Goal: Task Accomplishment & Management: Manage account settings

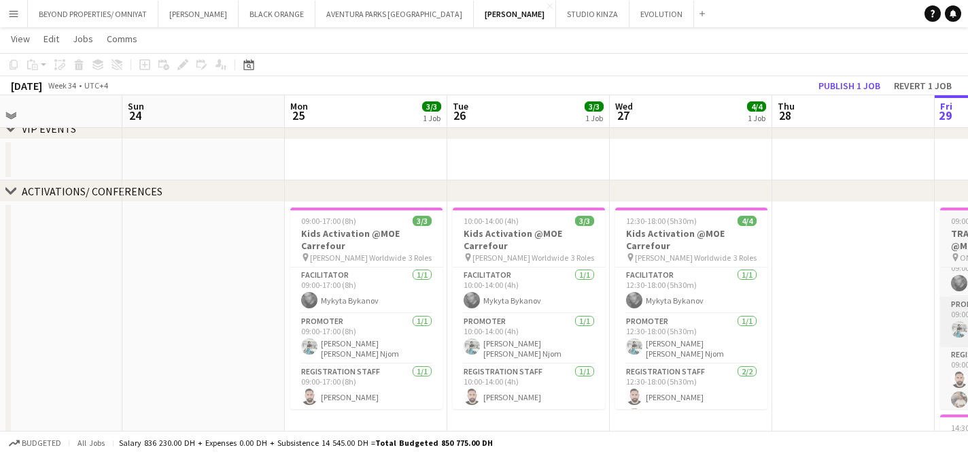
scroll to position [0, 366]
click at [329, 248] on h3 "Kids Activation @MOE Carrefour" at bounding box center [366, 239] width 152 height 24
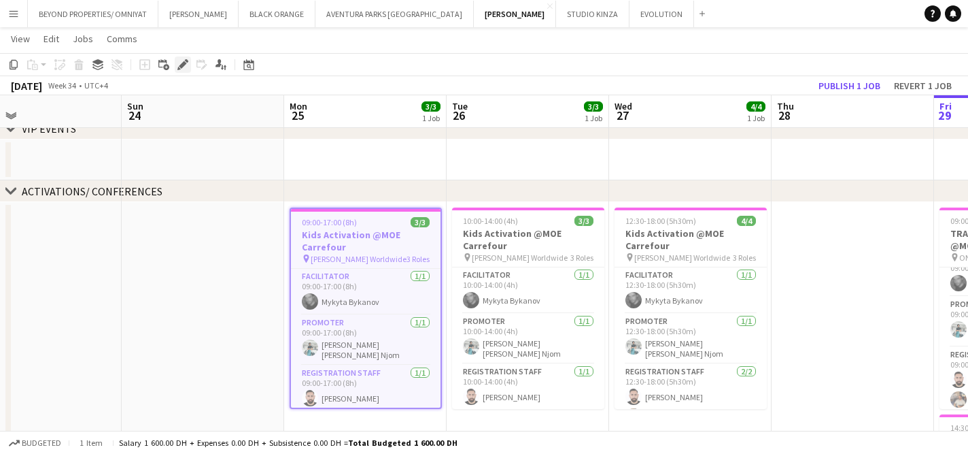
click at [186, 67] on icon "Edit" at bounding box center [183, 64] width 11 height 11
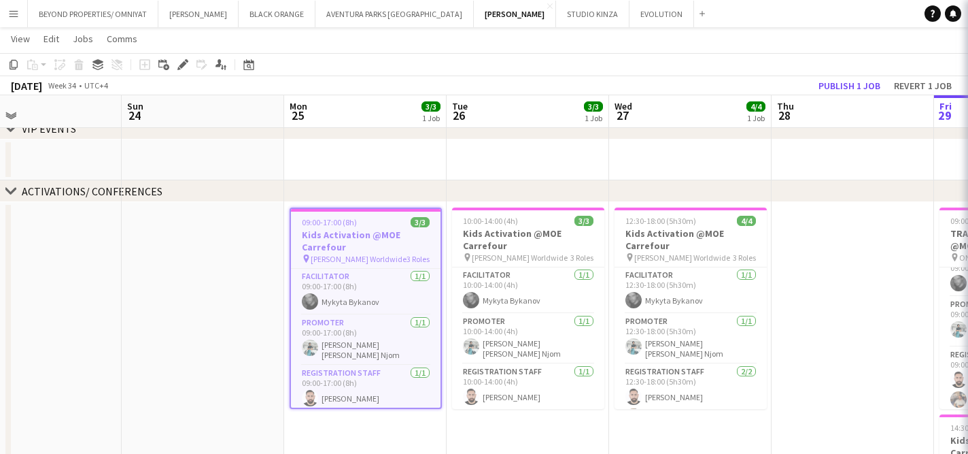
type input "**********"
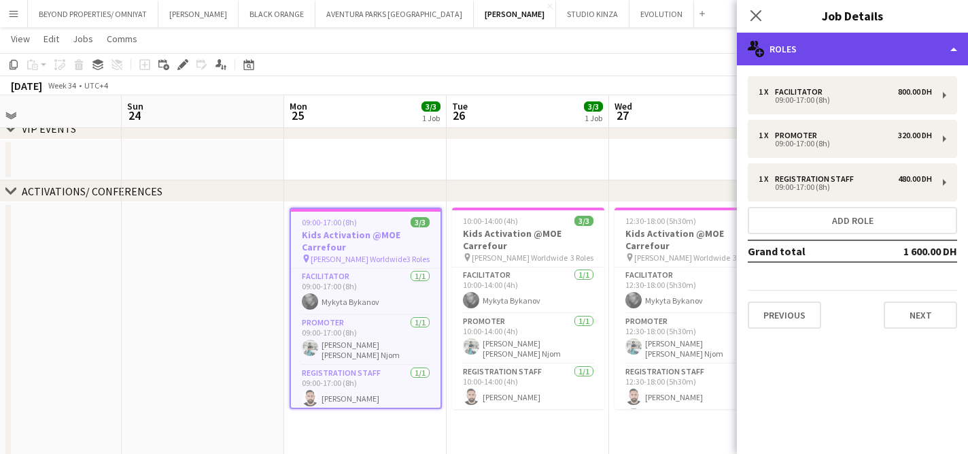
click at [818, 44] on div "multiple-users-add Roles" at bounding box center [852, 49] width 231 height 33
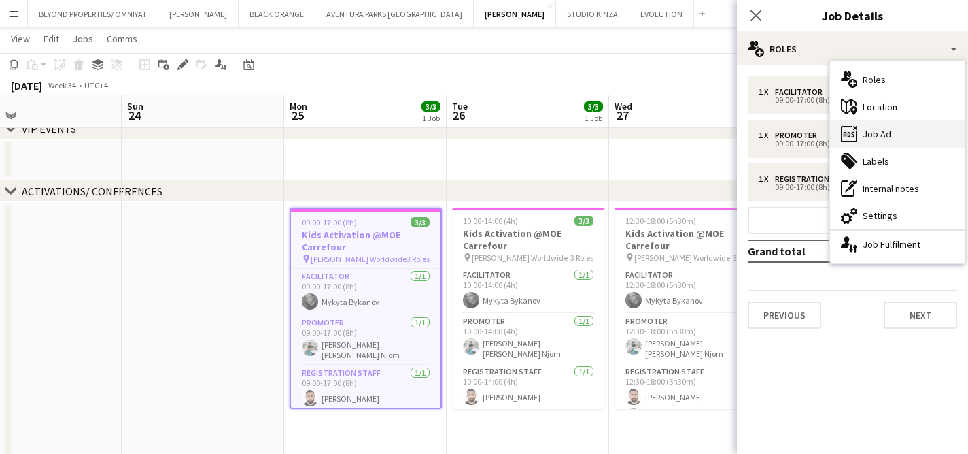
click at [867, 130] on div "ads-window Job Ad" at bounding box center [897, 133] width 135 height 27
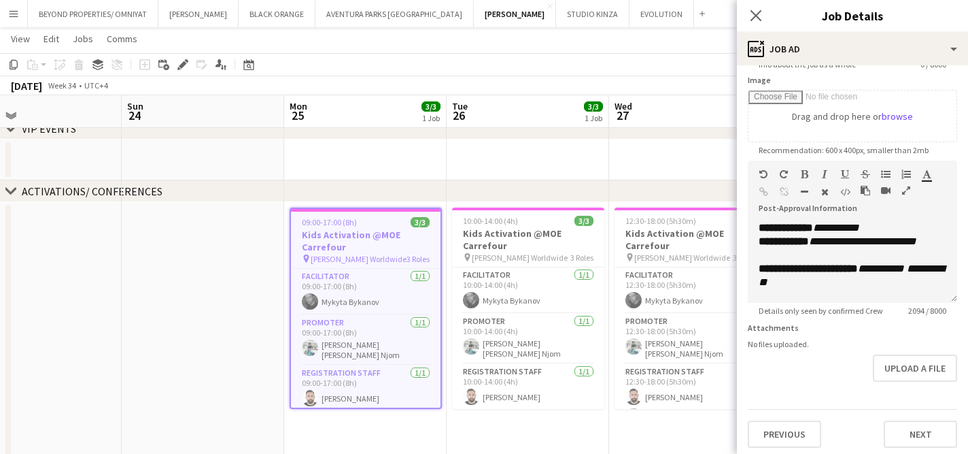
scroll to position [216, 0]
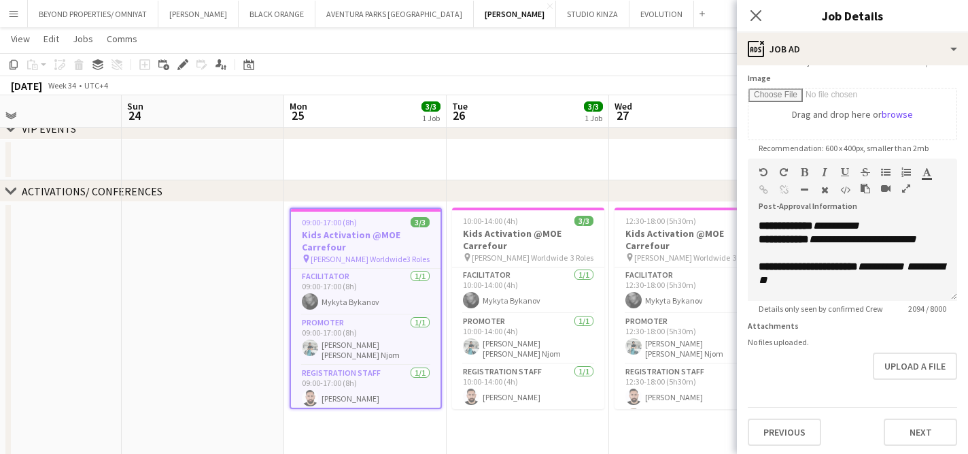
click at [905, 190] on icon "button" at bounding box center [907, 189] width 8 height 10
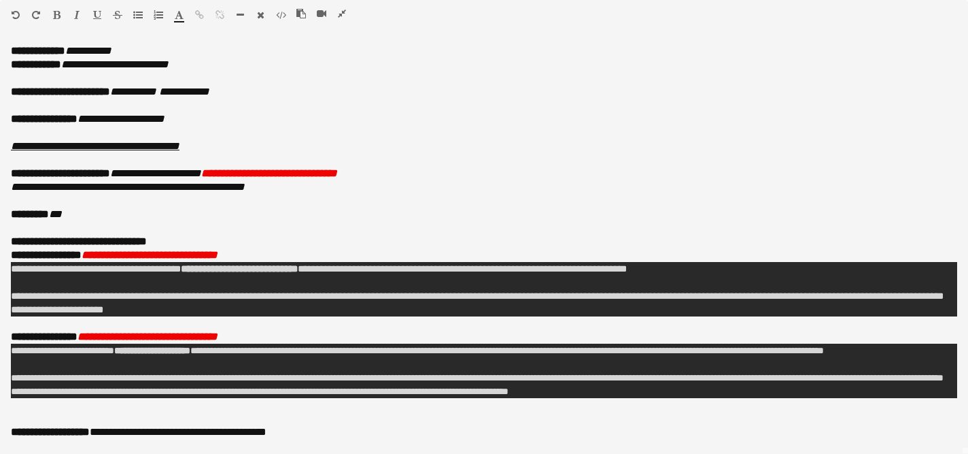
scroll to position [0, 0]
copy body "BEYOND PROPERTIES/ OMNIYAT Close SALATA Close BLACK ORANGE Close AVENTURA PARKS…"
click at [337, 12] on button "button" at bounding box center [342, 13] width 10 height 11
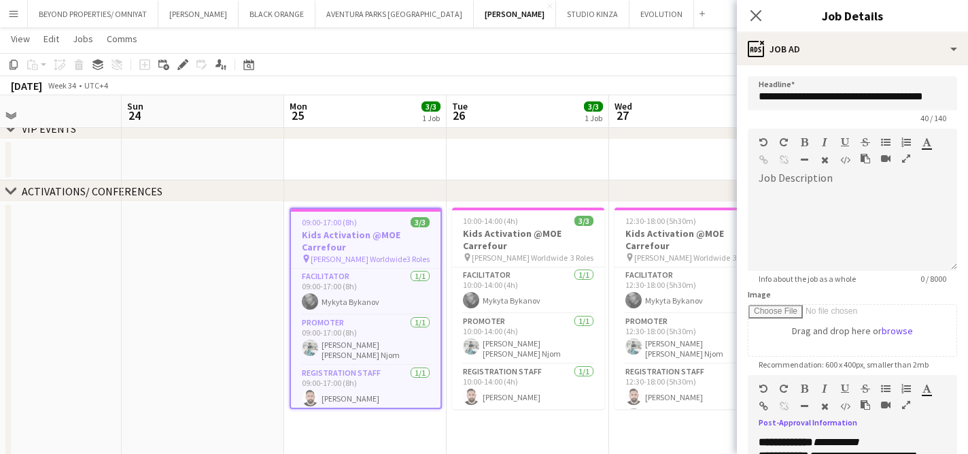
click at [371, 104] on app-board-header-date "Mon 25 3/3 1 Job" at bounding box center [365, 111] width 163 height 33
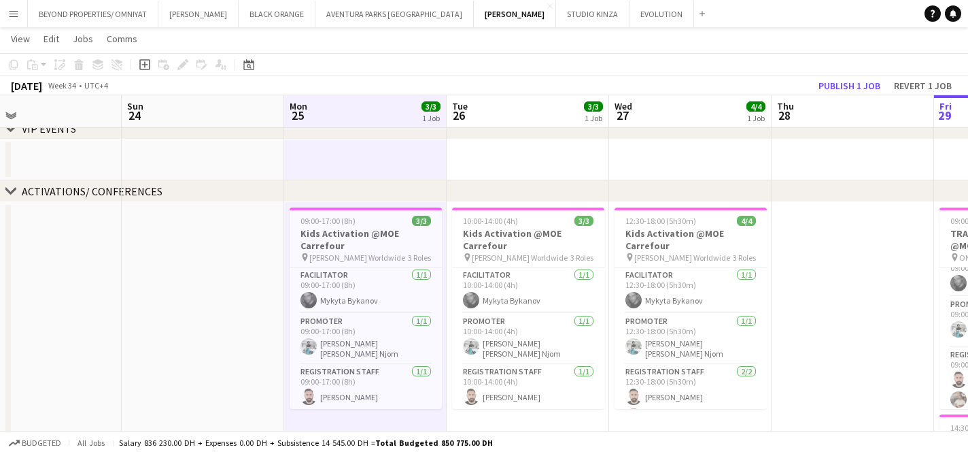
click at [715, 71] on app-toolbar "Copy Paste Paste Command V Paste with crew Command Shift V Paste linked Job Del…" at bounding box center [484, 64] width 968 height 23
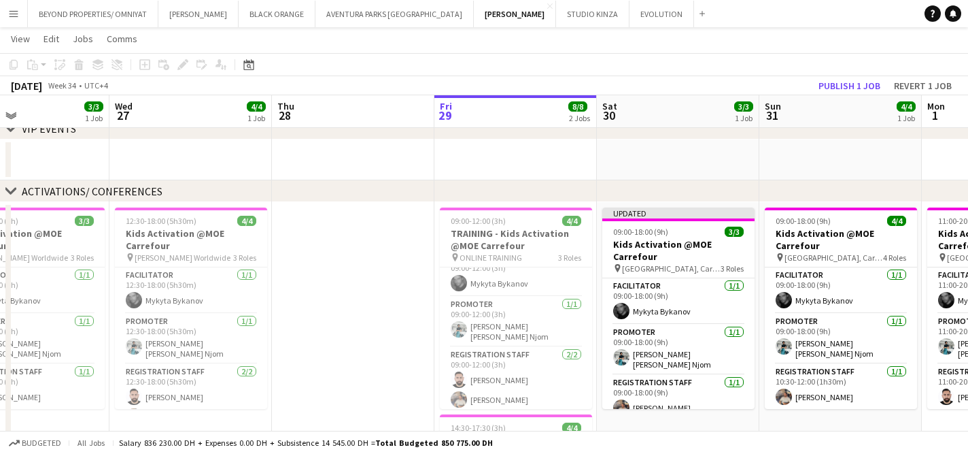
scroll to position [0, 545]
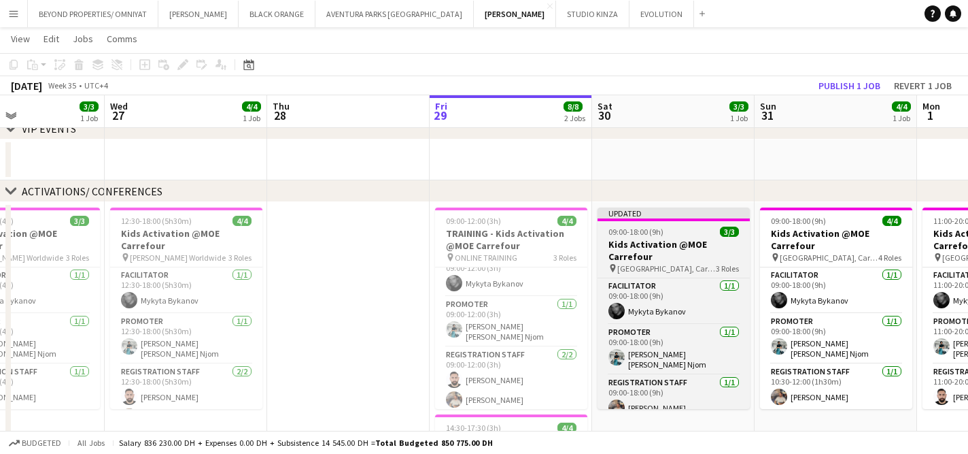
click at [679, 231] on div "09:00-18:00 (9h) 3/3" at bounding box center [674, 231] width 152 height 10
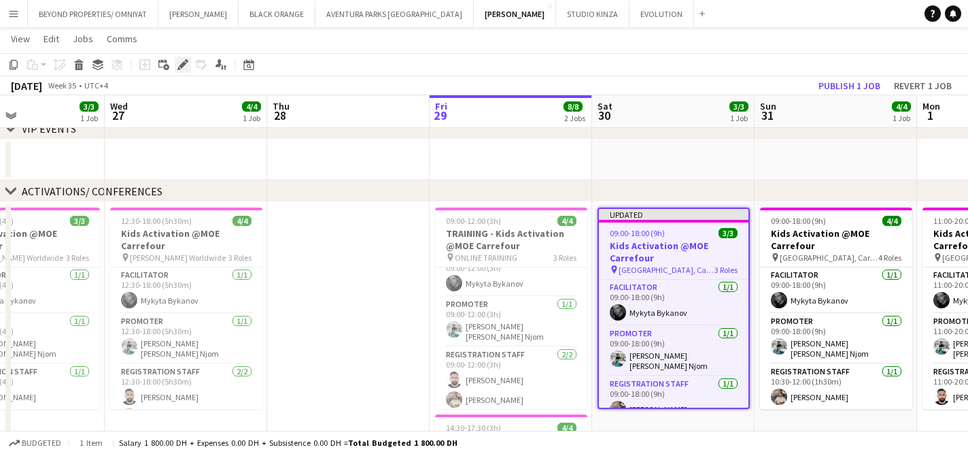
click at [178, 64] on icon "Edit" at bounding box center [183, 64] width 11 height 11
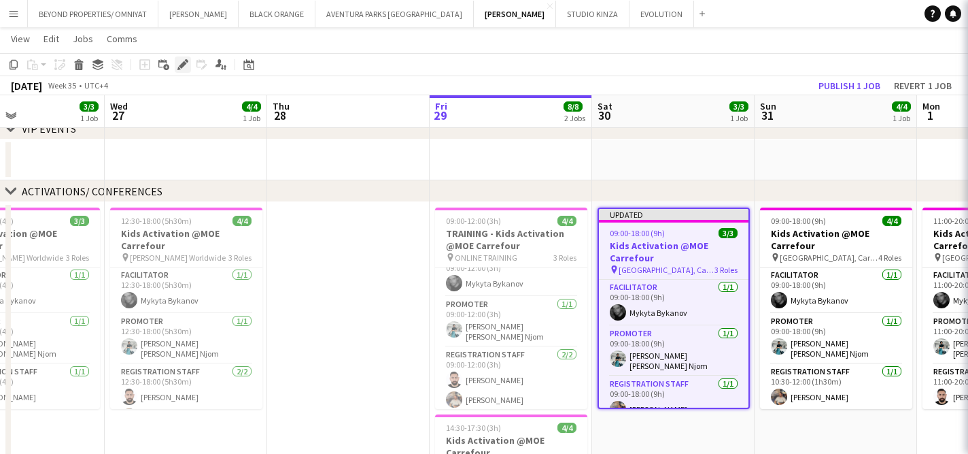
type input "**********"
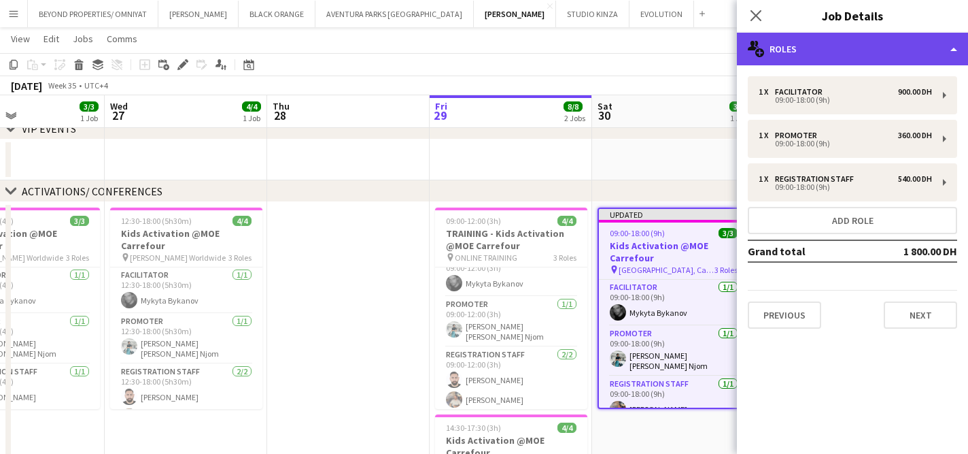
click at [843, 46] on div "multiple-users-add Roles" at bounding box center [852, 49] width 231 height 33
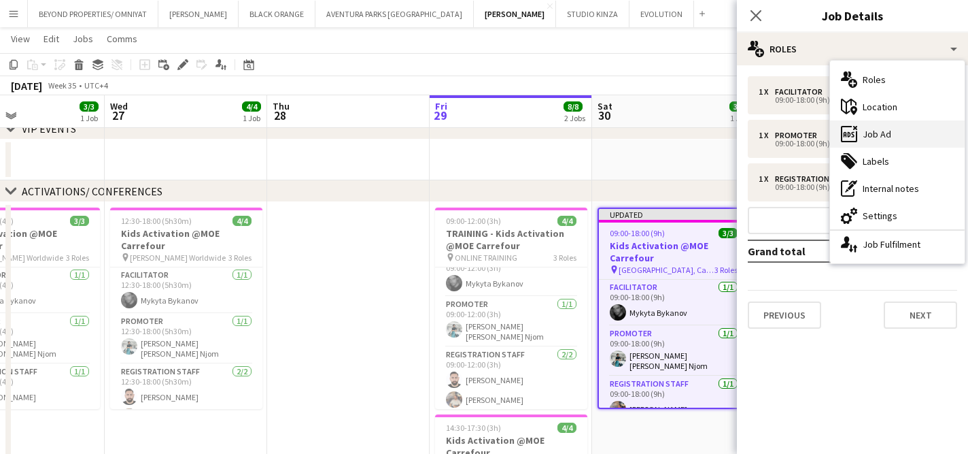
click at [881, 126] on div "ads-window Job Ad" at bounding box center [897, 133] width 135 height 27
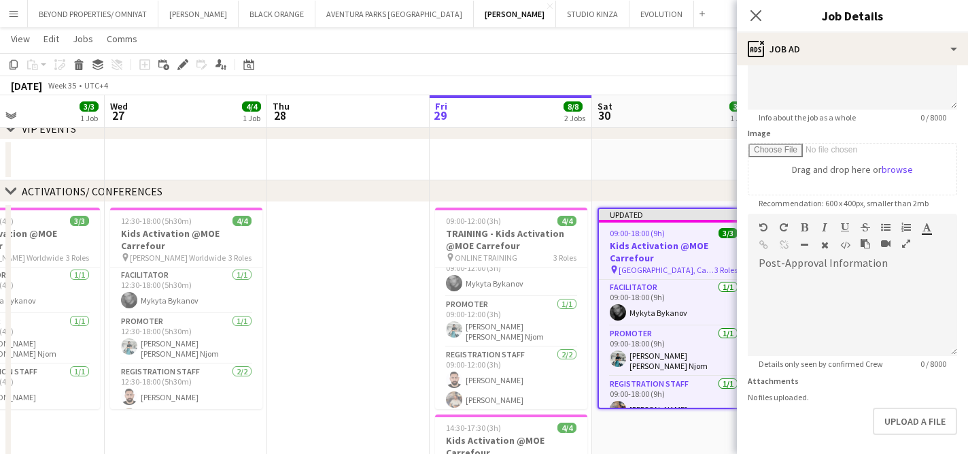
scroll to position [164, 0]
click at [906, 239] on icon "button" at bounding box center [907, 241] width 8 height 10
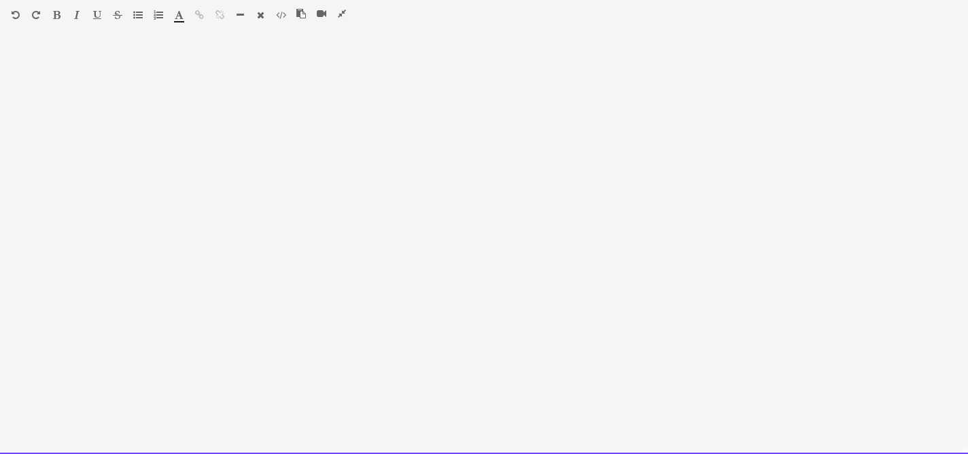
click at [120, 61] on div at bounding box center [484, 248] width 968 height 409
paste div
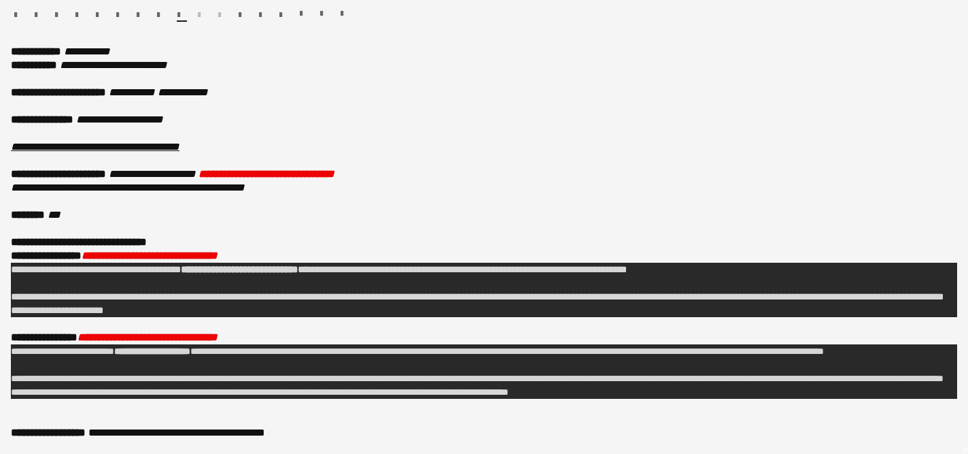
click at [258, 90] on p "**********" at bounding box center [484, 93] width 947 height 14
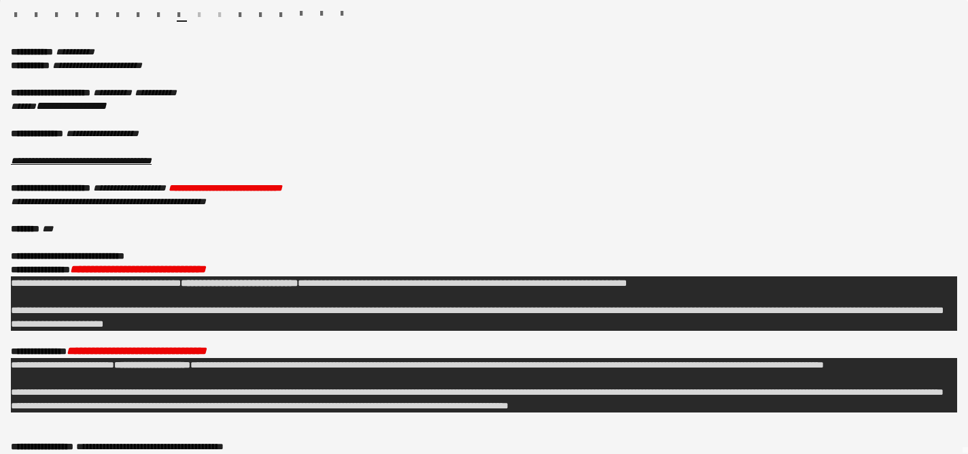
drag, startPoint x: 133, startPoint y: 103, endPoint x: 14, endPoint y: 109, distance: 118.5
click at [14, 109] on p "**********" at bounding box center [484, 99] width 947 height 27
click at [228, 114] on p at bounding box center [484, 120] width 947 height 14
drag, startPoint x: 180, startPoint y: 133, endPoint x: 79, endPoint y: 132, distance: 101.3
click at [79, 132] on p "**********" at bounding box center [484, 133] width 947 height 14
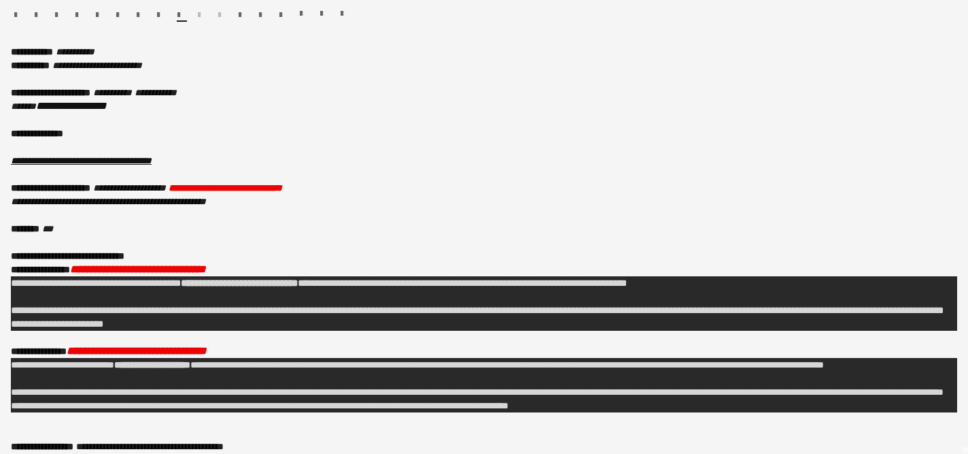
click at [56, 18] on span "button" at bounding box center [56, 15] width 3 height 10
click at [58, 14] on span "button" at bounding box center [56, 15] width 3 height 10
click at [75, 16] on span "button" at bounding box center [76, 15] width 3 height 10
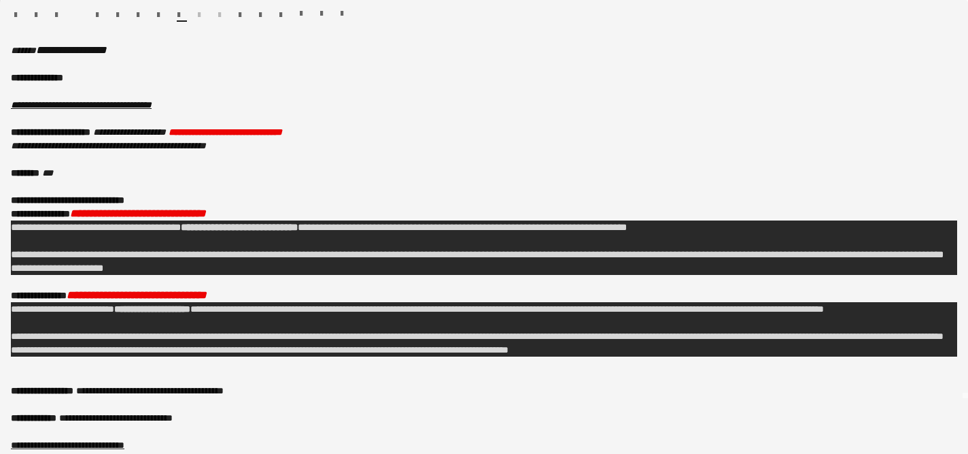
scroll to position [0, 0]
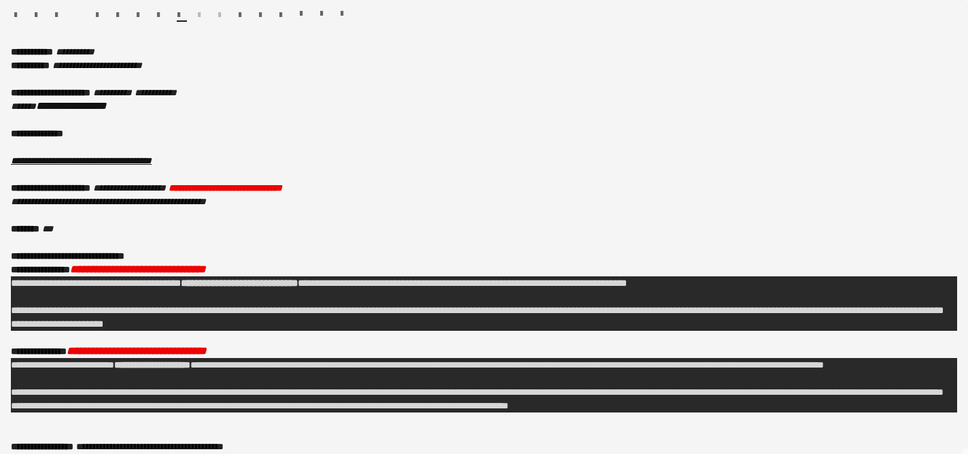
click at [15, 50] on span "**********" at bounding box center [33, 52] width 45 height 10
click at [10, 50] on div "**********" at bounding box center [484, 250] width 968 height 410
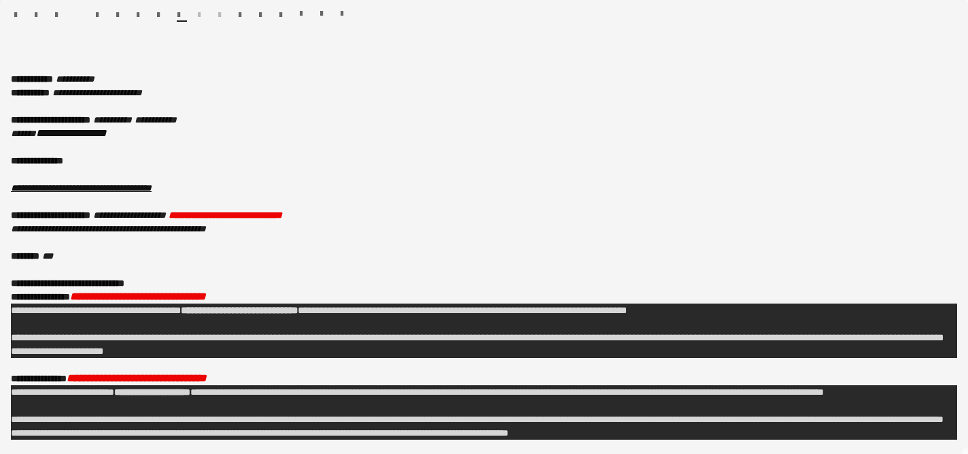
click at [77, 14] on button "button" at bounding box center [77, 15] width 10 height 11
click at [82, 10] on div at bounding box center [93, 18] width 82 height 16
click at [75, 11] on button "button" at bounding box center [77, 15] width 10 height 11
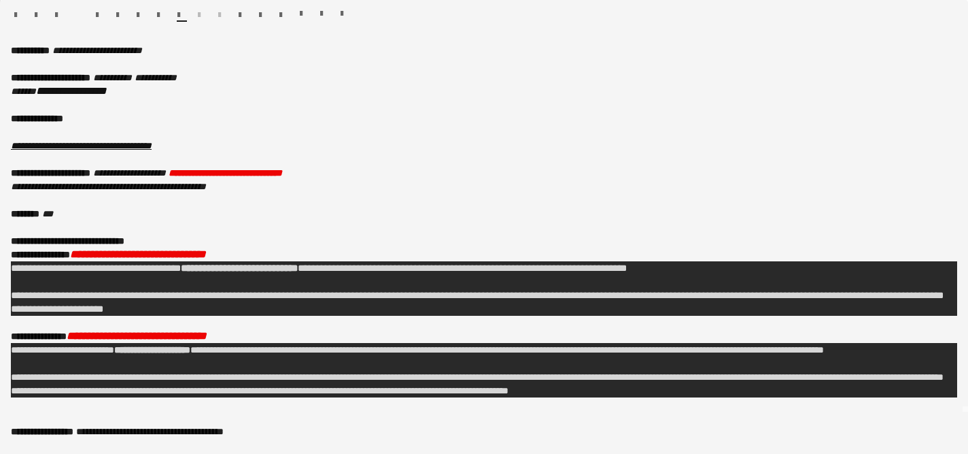
scroll to position [46, 0]
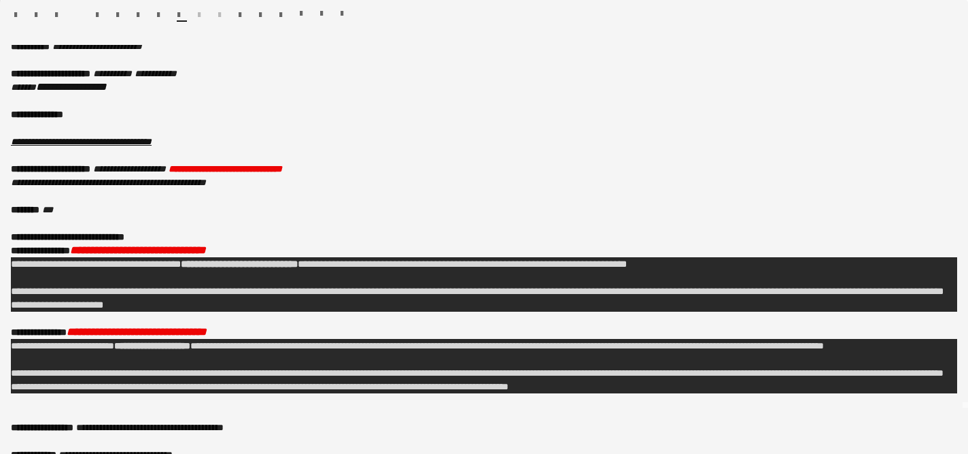
click at [117, 108] on p "**********" at bounding box center [484, 114] width 947 height 14
drag, startPoint x: 75, startPoint y: 114, endPoint x: 122, endPoint y: 116, distance: 46.9
click at [122, 116] on p "**********" at bounding box center [484, 114] width 947 height 14
click at [75, 23] on div at bounding box center [93, 18] width 82 height 16
click at [75, 12] on button "button" at bounding box center [77, 15] width 10 height 11
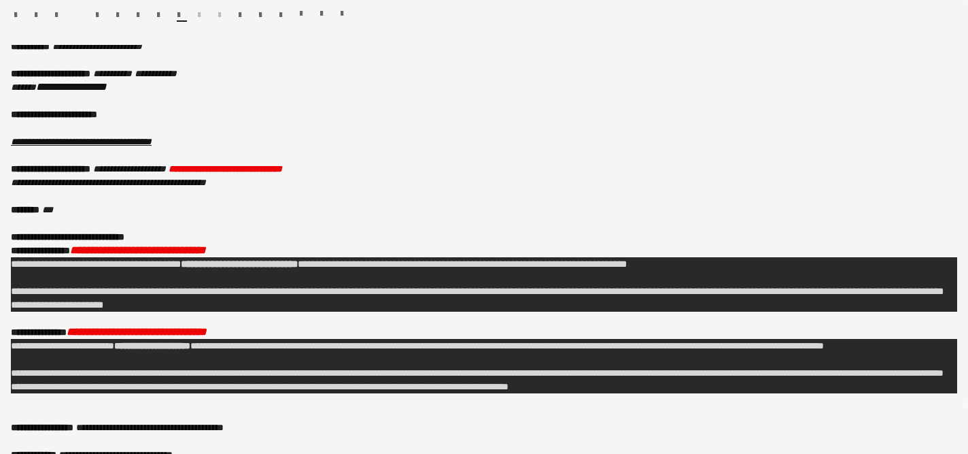
click at [75, 12] on button "button" at bounding box center [77, 15] width 10 height 11
click at [92, 118] on span "**********" at bounding box center [54, 114] width 86 height 10
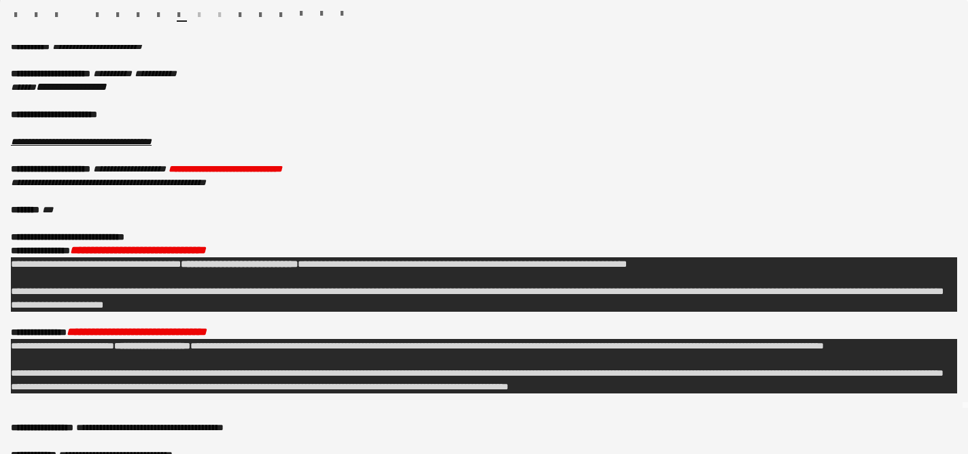
click at [97, 114] on span "**********" at bounding box center [54, 114] width 86 height 10
drag, startPoint x: 120, startPoint y: 114, endPoint x: 78, endPoint y: 114, distance: 42.9
click at [78, 114] on p "**********" at bounding box center [484, 114] width 947 height 14
click at [76, 5] on div "******* *******" at bounding box center [484, 17] width 968 height 35
click at [341, 10] on span "button" at bounding box center [342, 14] width 3 height 10
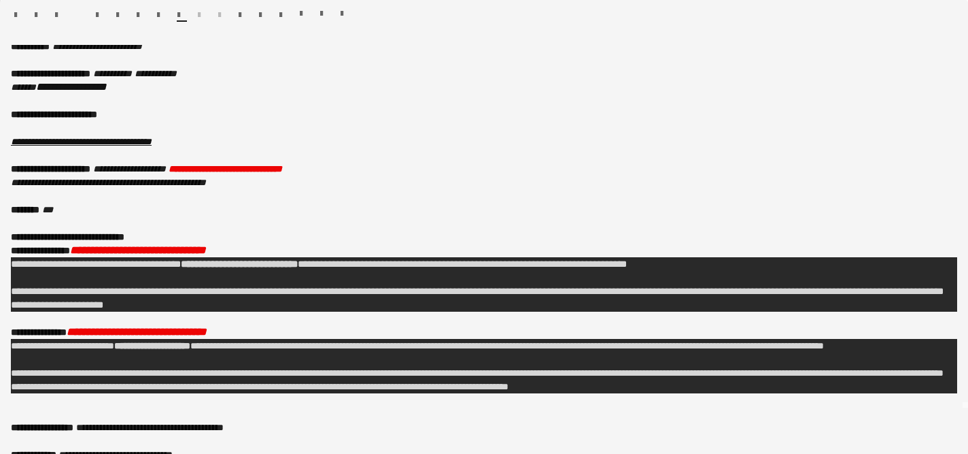
scroll to position [0, 0]
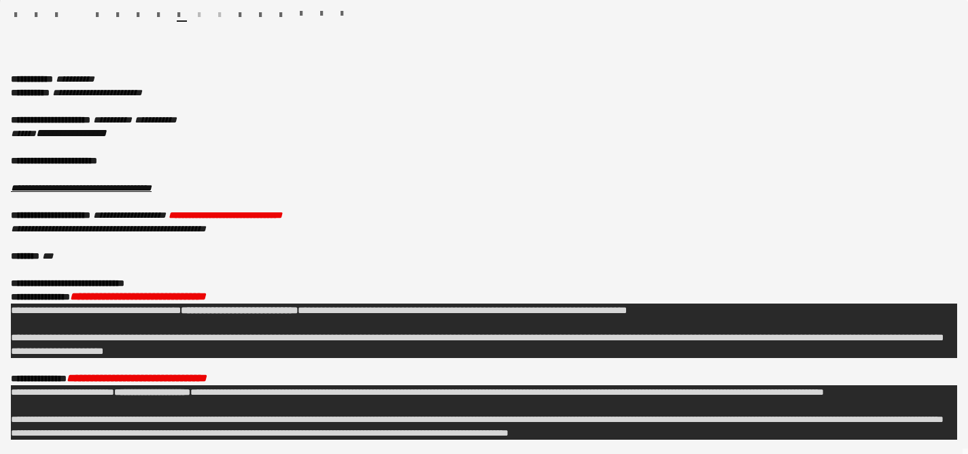
copy div "**********"
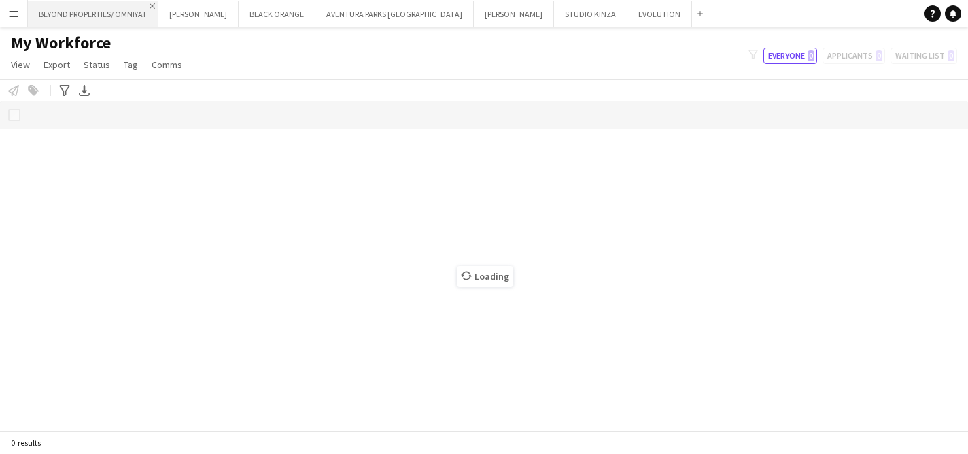
click at [154, 5] on app-icon "Close" at bounding box center [152, 5] width 5 height 5
click at [185, 5] on button "AVENTURA PARKS DUBAI Close" at bounding box center [264, 14] width 158 height 27
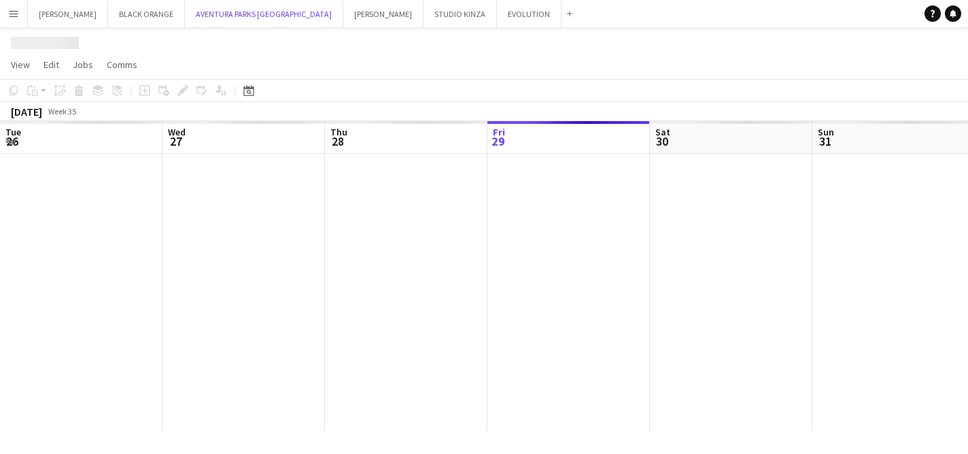
scroll to position [0, 325]
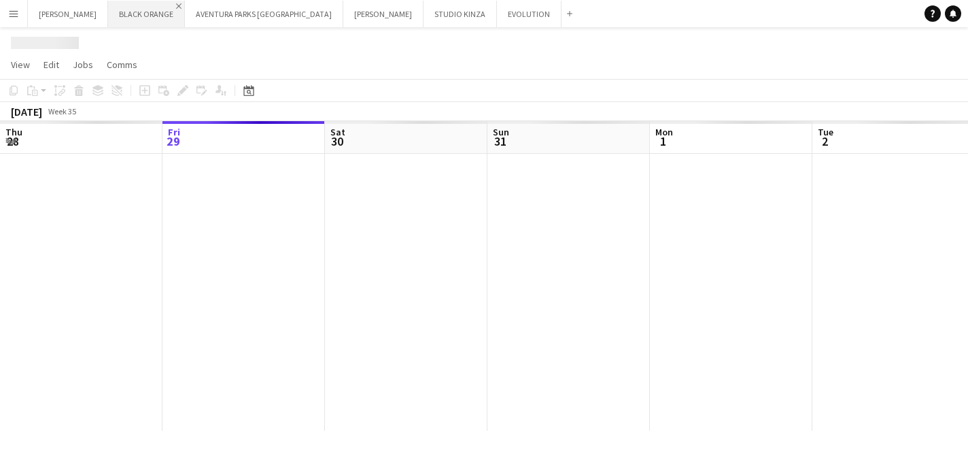
click at [176, 5] on app-icon "Close" at bounding box center [178, 5] width 5 height 5
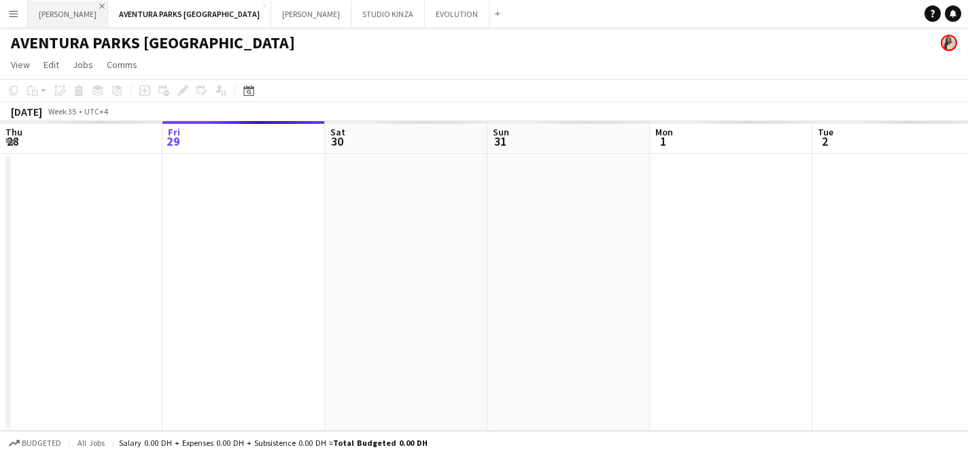
click at [99, 5] on app-icon "Close" at bounding box center [101, 5] width 5 height 5
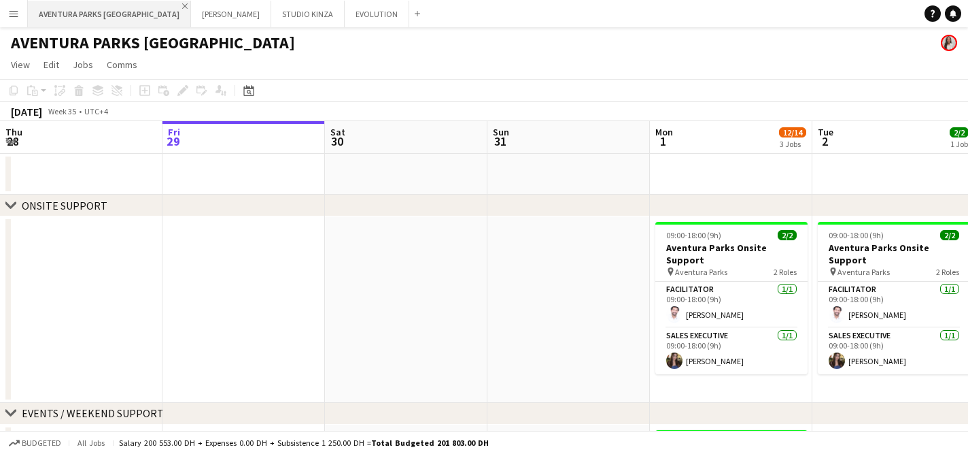
click at [182, 5] on app-icon "Close" at bounding box center [184, 5] width 5 height 5
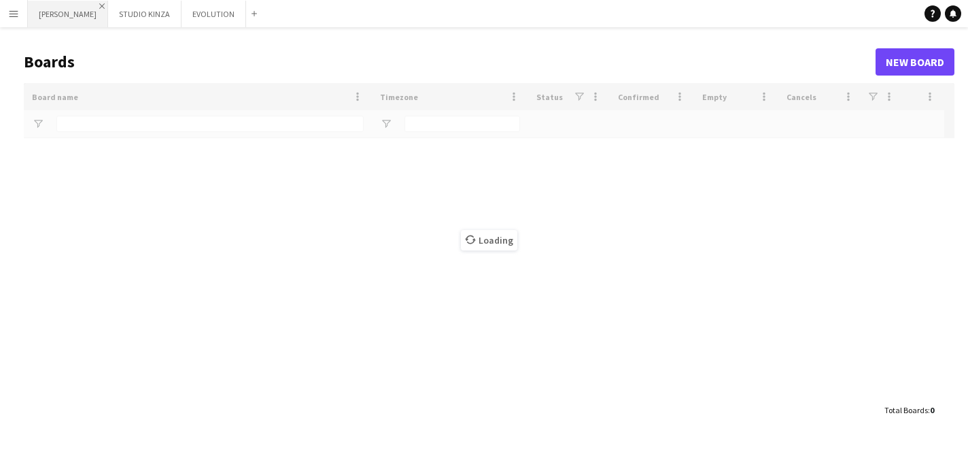
click at [99, 5] on app-icon "Close" at bounding box center [101, 5] width 5 height 5
type input "*****"
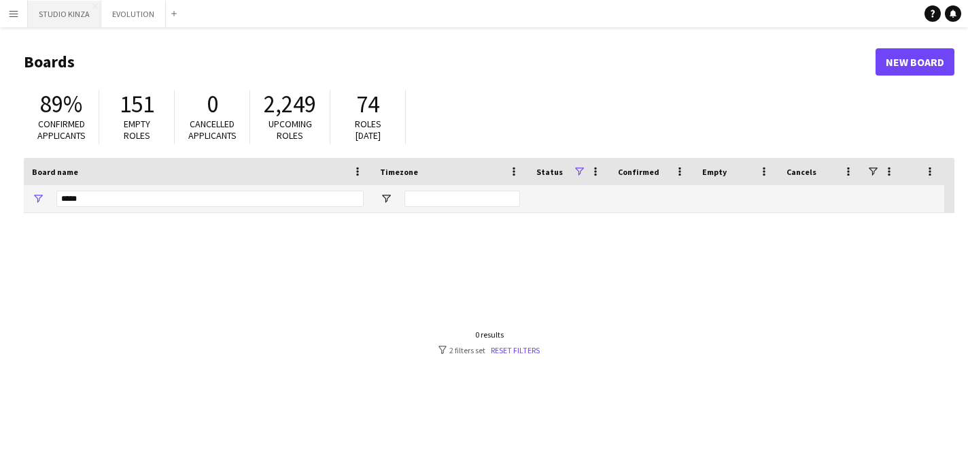
click at [90, 5] on button "STUDIO KINZA Close" at bounding box center [64, 14] width 73 height 27
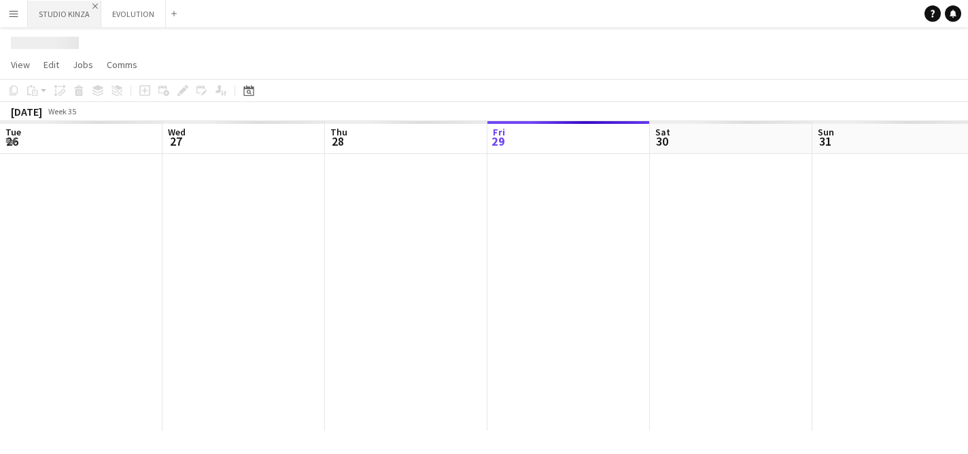
scroll to position [0, 325]
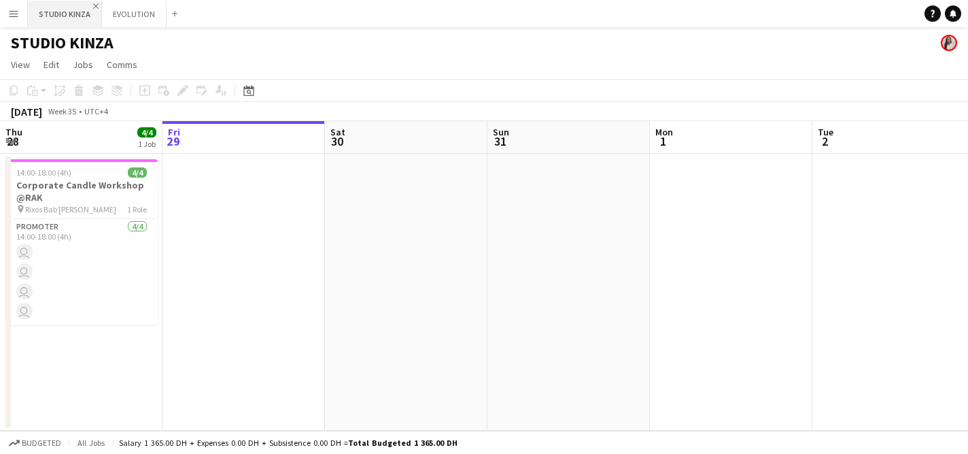
click at [95, 8] on button "STUDIO KINZA Close" at bounding box center [65, 14] width 74 height 27
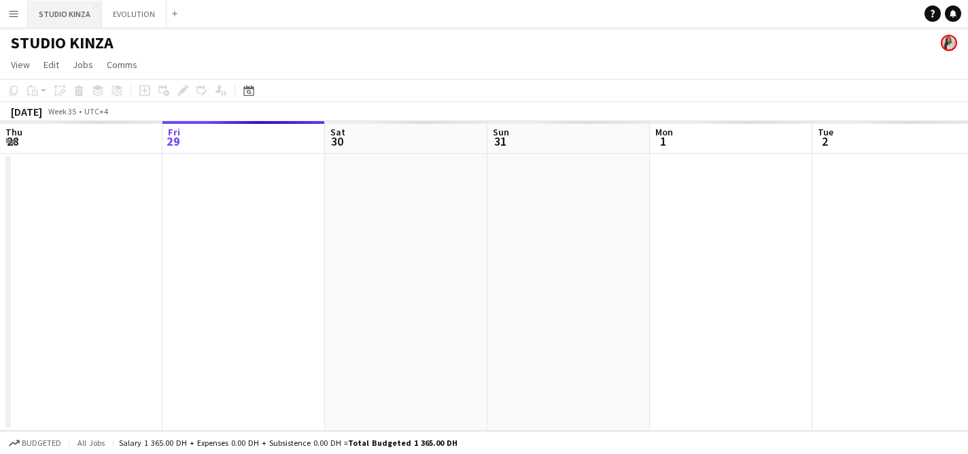
click at [98, 5] on button "STUDIO KINZA Close" at bounding box center [65, 14] width 74 height 27
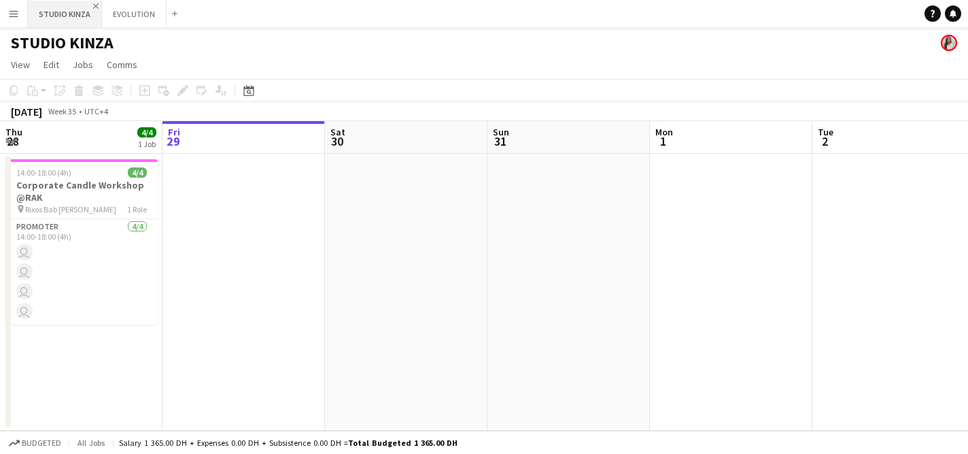
click at [97, 5] on app-icon "Close" at bounding box center [95, 5] width 5 height 5
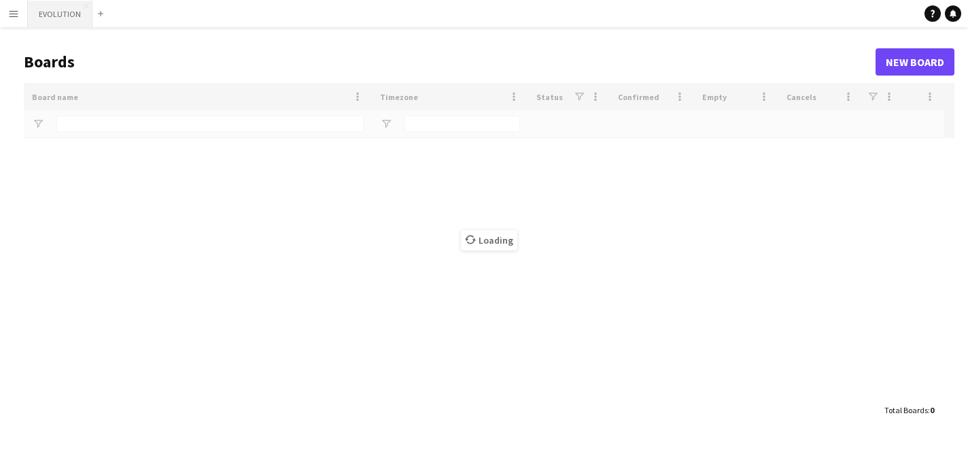
click at [87, 4] on button "EVOLUTION Close" at bounding box center [60, 14] width 65 height 27
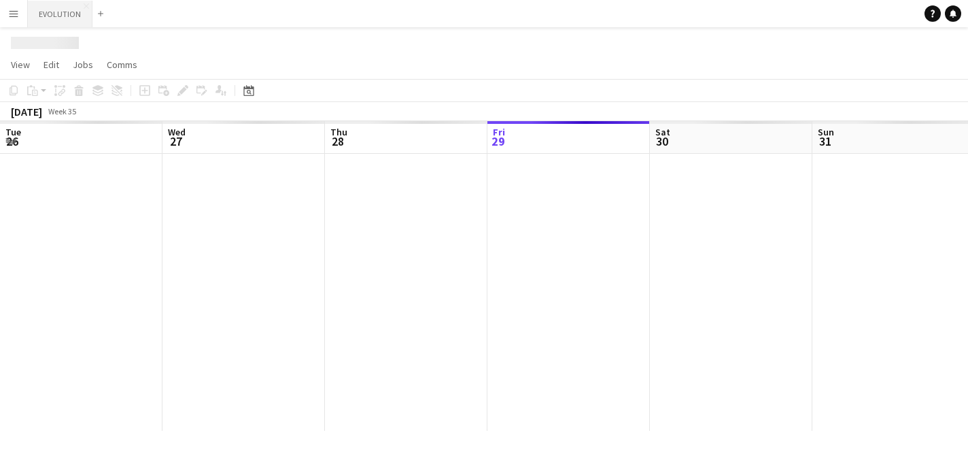
scroll to position [0, 325]
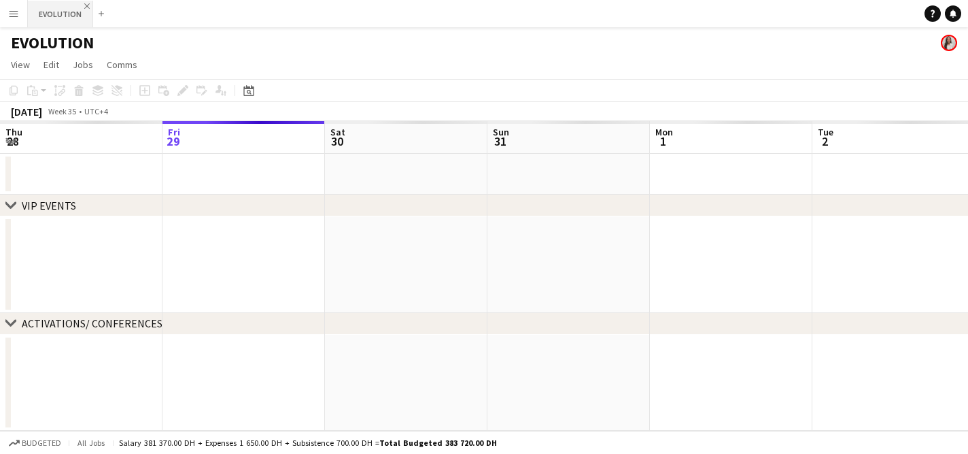
click at [86, 5] on app-icon "Close" at bounding box center [86, 5] width 5 height 5
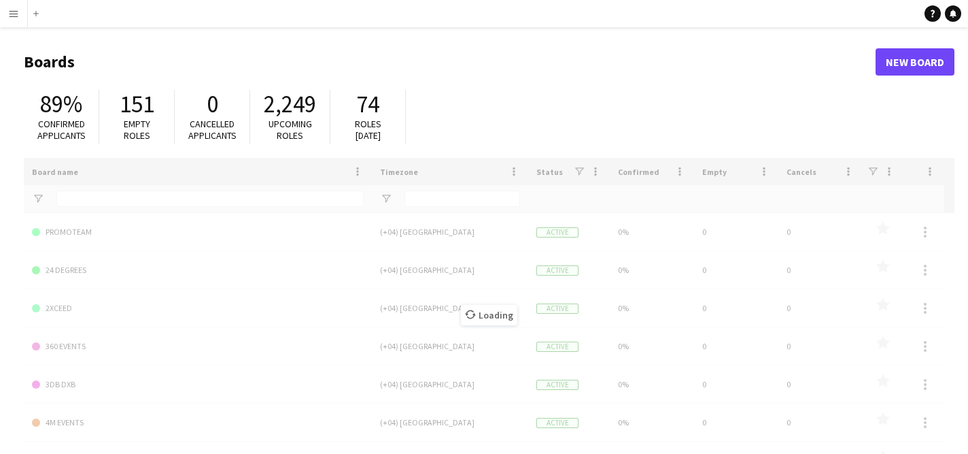
type input "*****"
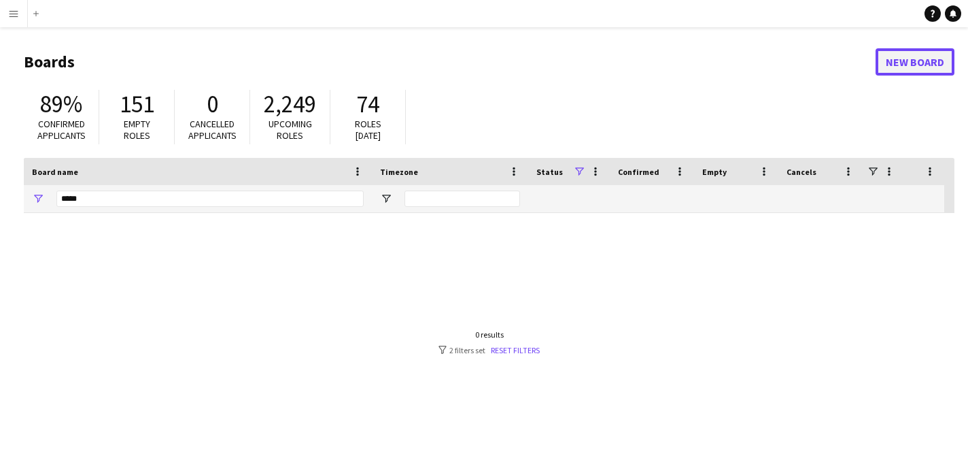
click at [891, 52] on link "New Board" at bounding box center [915, 61] width 79 height 27
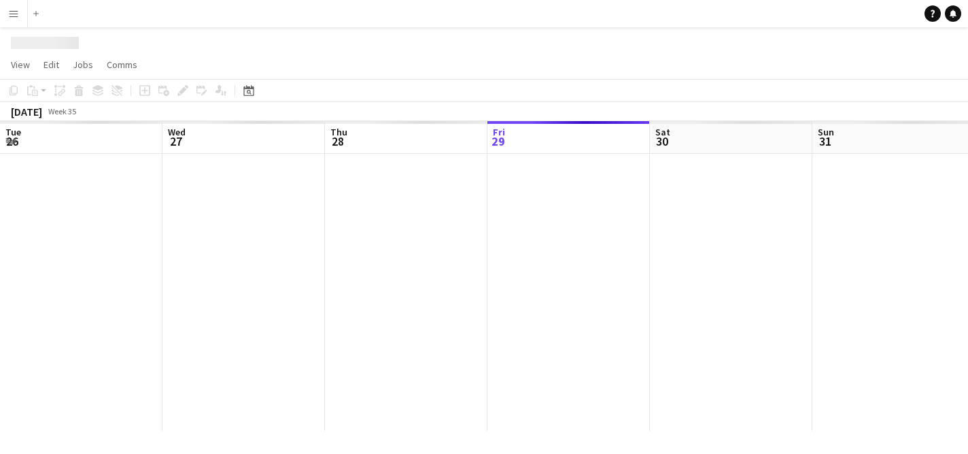
scroll to position [0, 325]
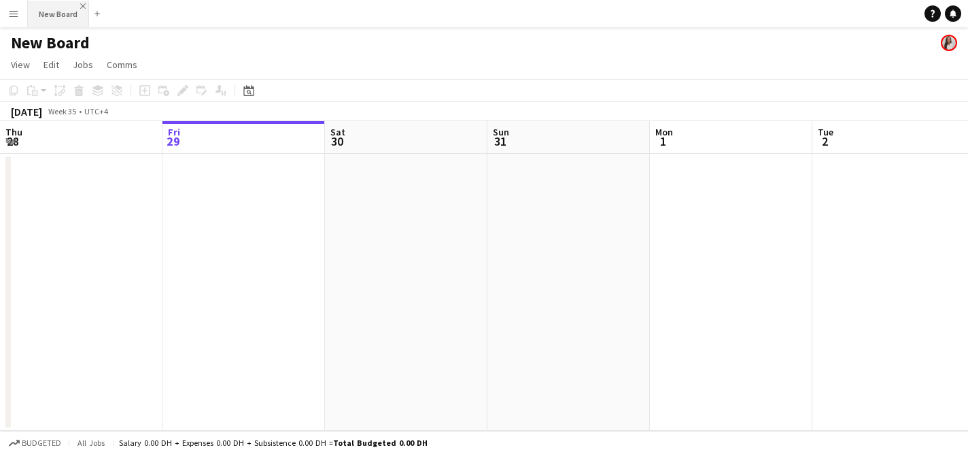
click at [81, 5] on app-icon "Close" at bounding box center [82, 5] width 5 height 5
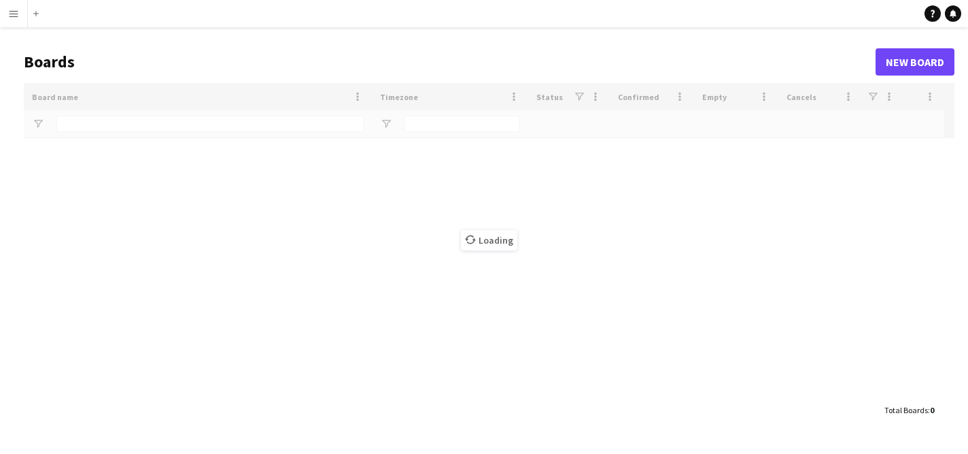
click at [10, 12] on app-icon "Menu" at bounding box center [13, 13] width 11 height 11
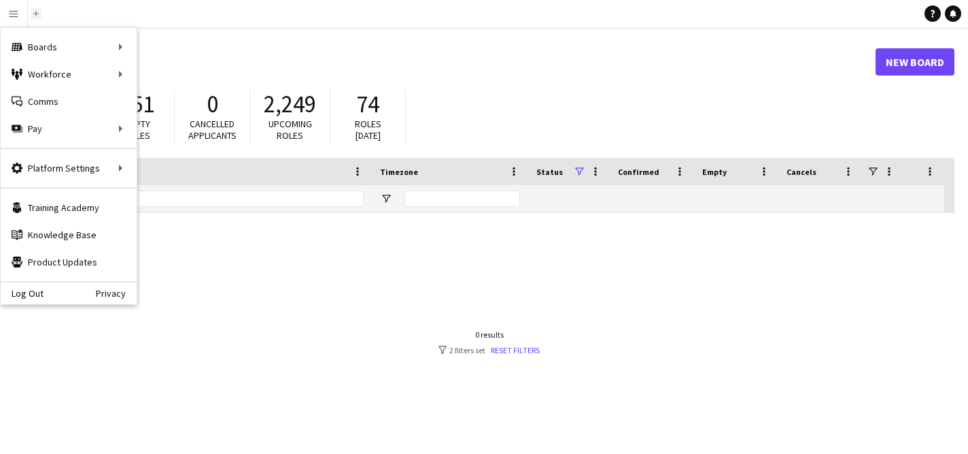
click at [36, 13] on app-icon "Add" at bounding box center [35, 13] width 5 height 5
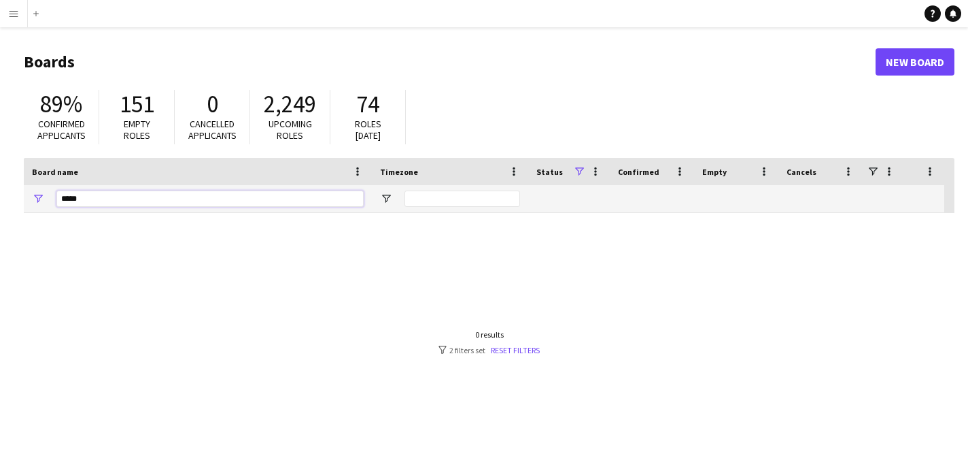
drag, startPoint x: 114, startPoint y: 195, endPoint x: 46, endPoint y: 195, distance: 67.3
click at [46, 195] on div "*****" at bounding box center [198, 198] width 348 height 27
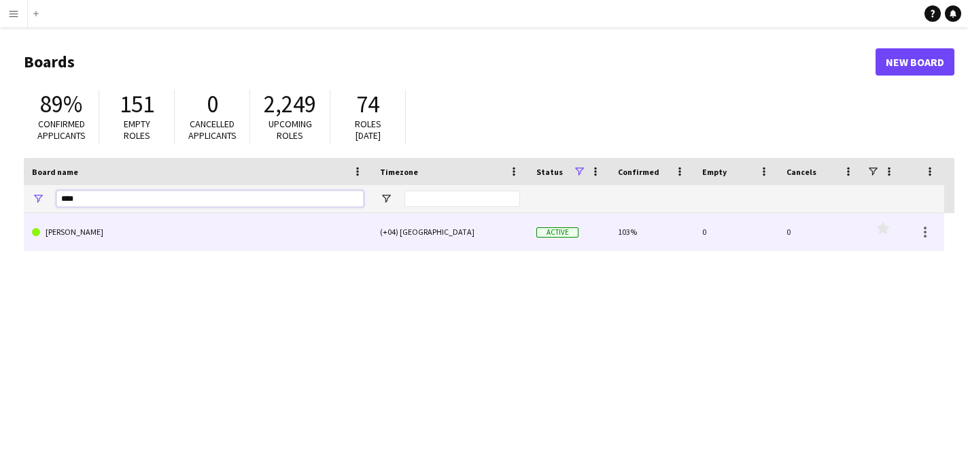
type input "****"
click at [95, 239] on link "[PERSON_NAME]" at bounding box center [198, 232] width 332 height 38
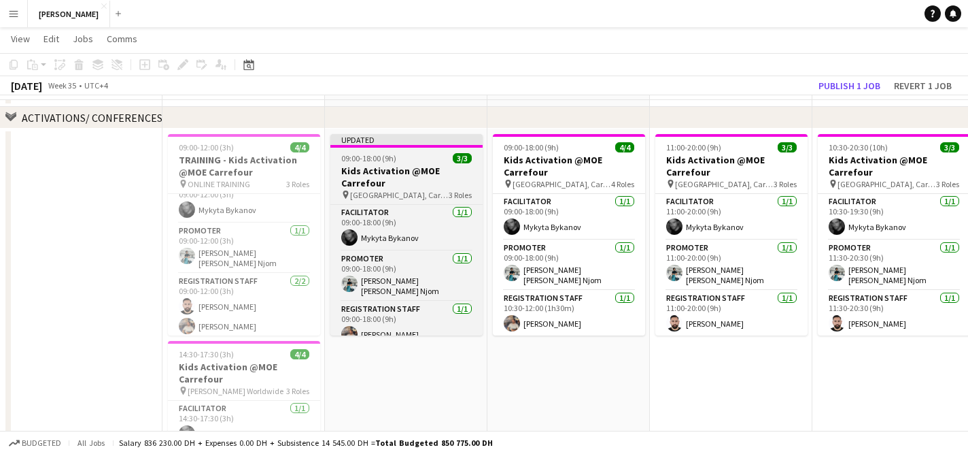
scroll to position [101, 0]
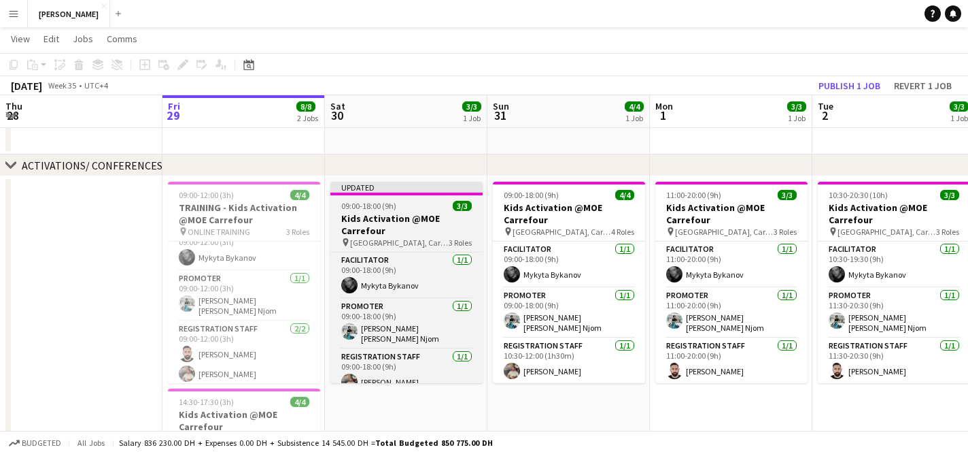
click at [412, 215] on h3 "Kids Activation @MOE Carrefour" at bounding box center [407, 224] width 152 height 24
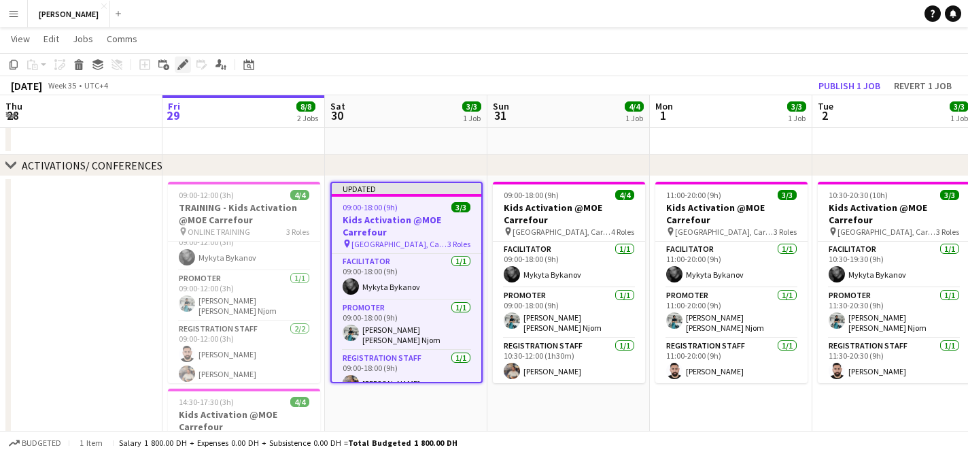
click at [180, 59] on icon "Edit" at bounding box center [183, 64] width 11 height 11
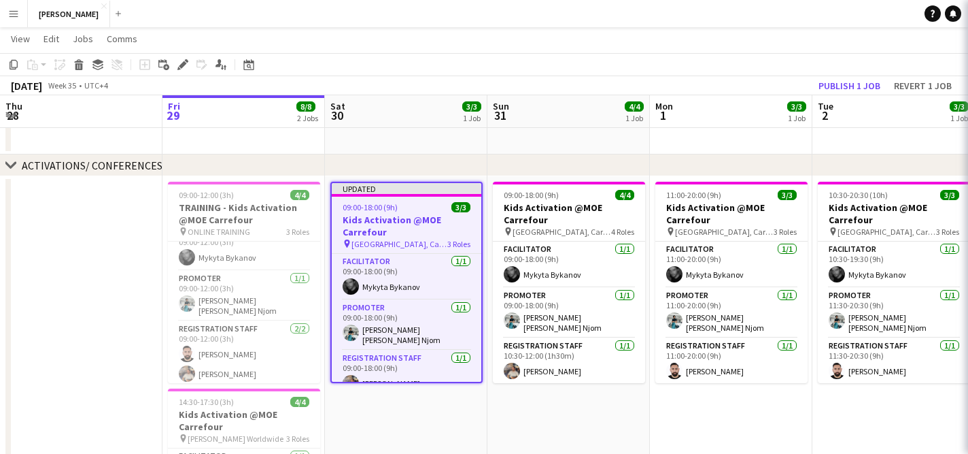
type input "**********"
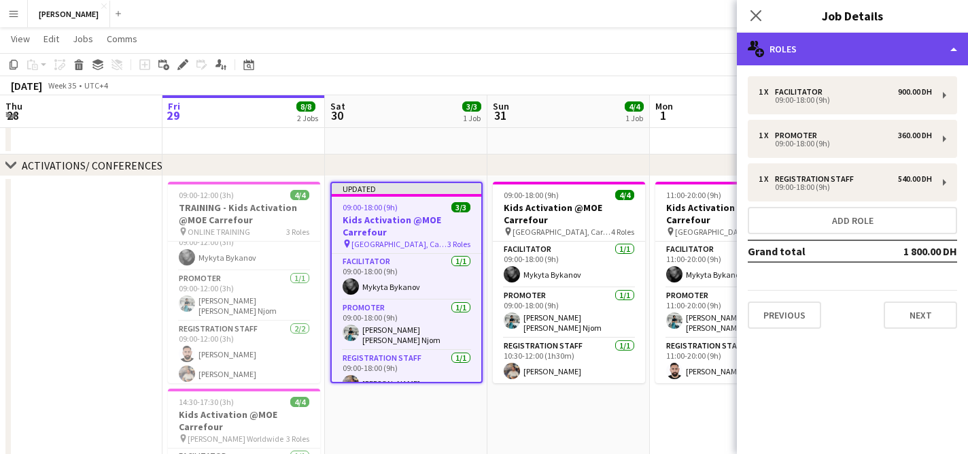
click at [823, 58] on div "multiple-users-add Roles" at bounding box center [852, 49] width 231 height 33
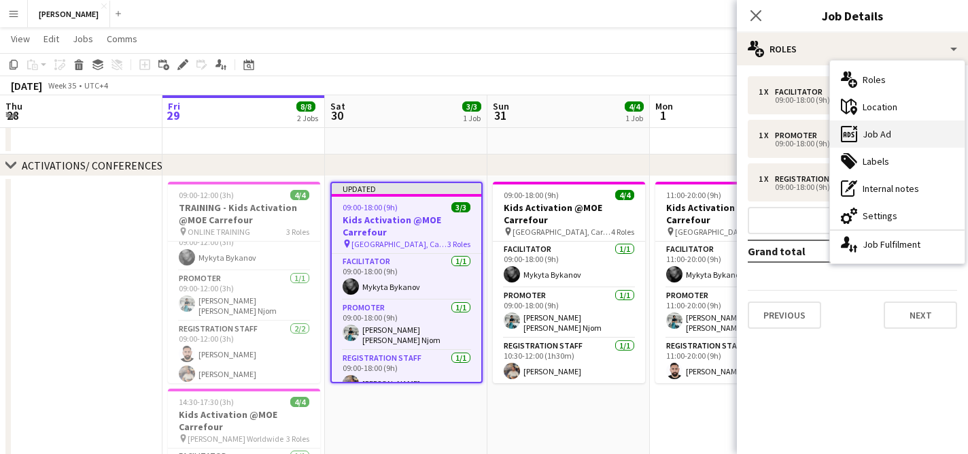
click at [885, 136] on div "ads-window Job Ad" at bounding box center [897, 133] width 135 height 27
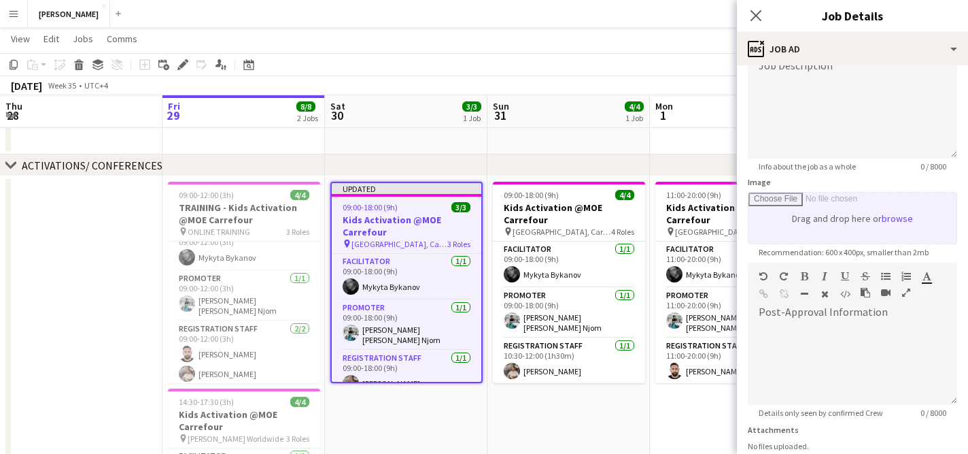
scroll to position [113, 0]
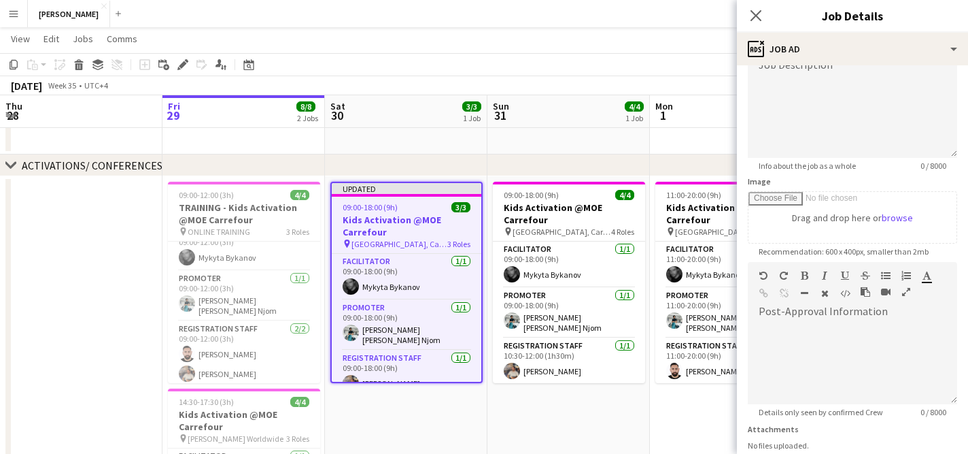
click at [905, 292] on icon "button" at bounding box center [907, 292] width 8 height 10
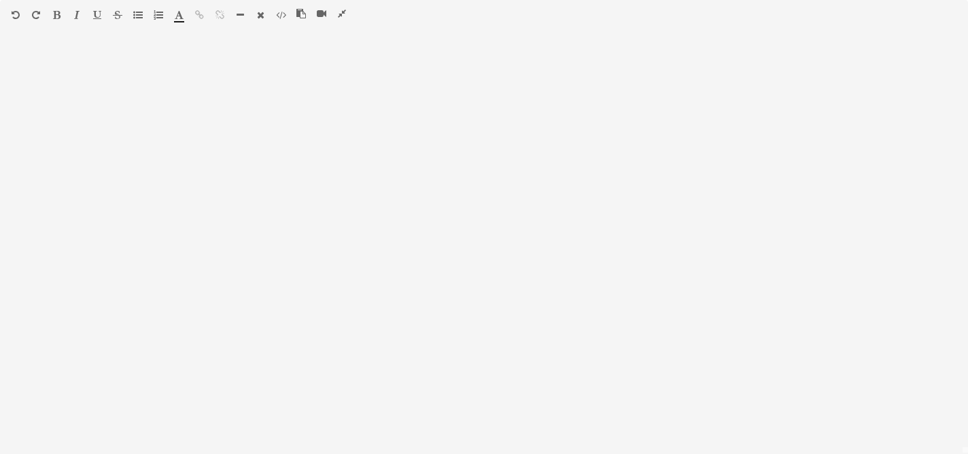
scroll to position [0, 0]
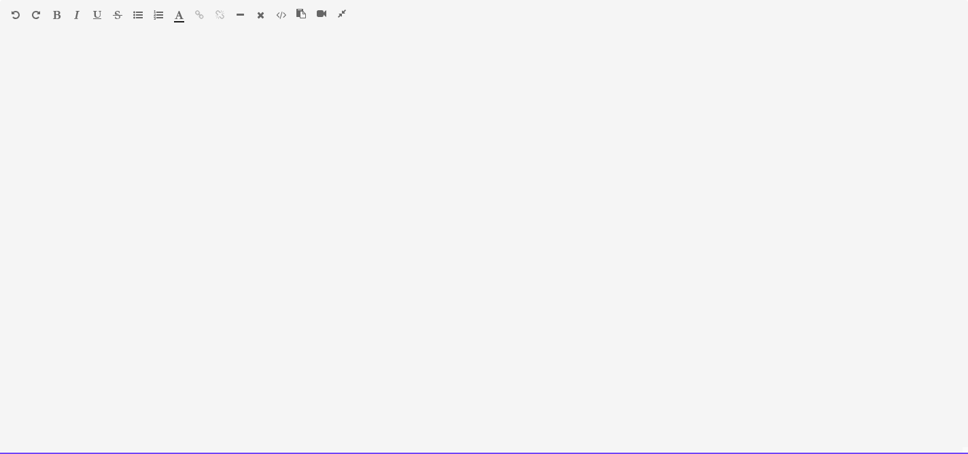
click at [214, 136] on div at bounding box center [484, 248] width 968 height 409
paste div
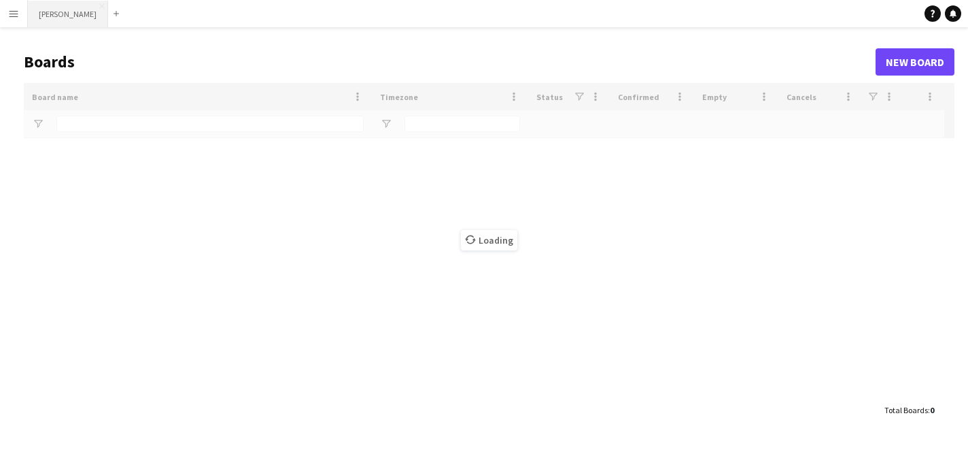
type input "****"
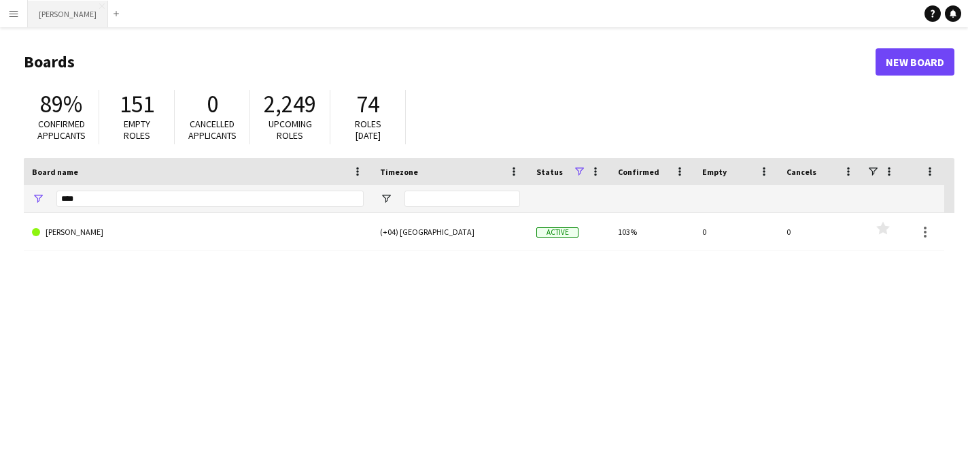
click at [53, 12] on button "[PERSON_NAME] Close" at bounding box center [68, 14] width 80 height 27
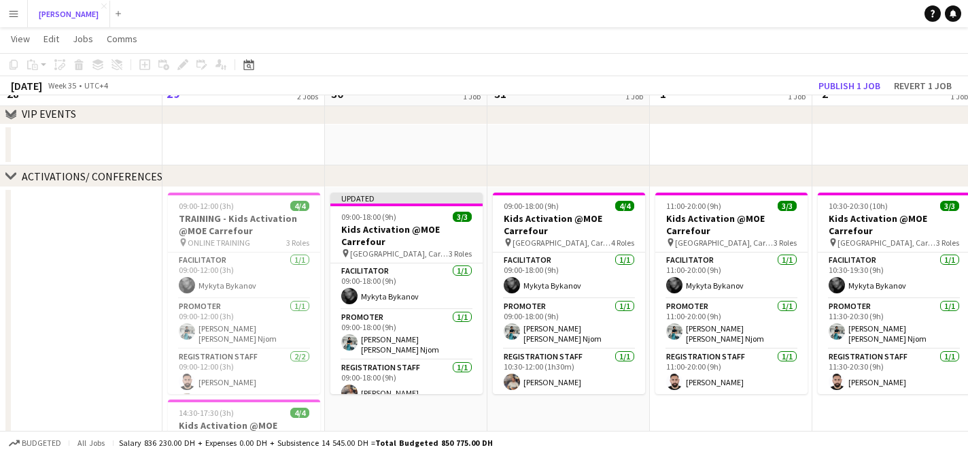
scroll to position [91, 0]
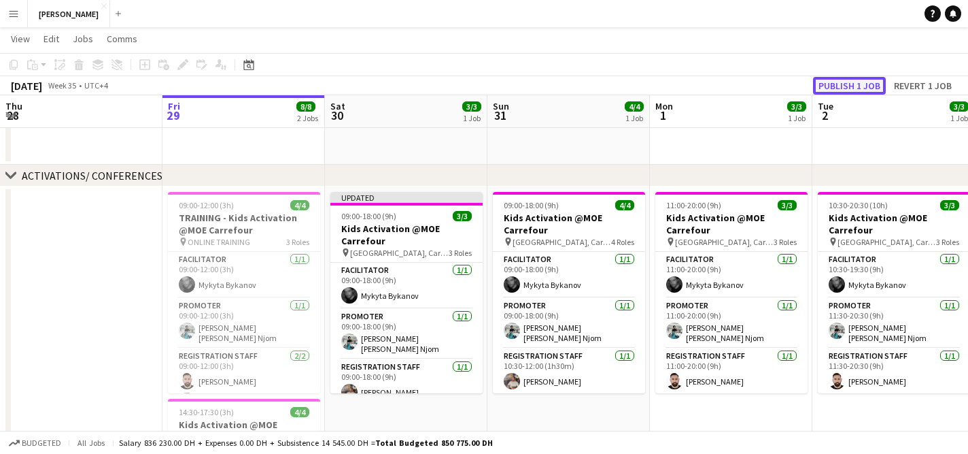
click at [856, 84] on button "Publish 1 job" at bounding box center [849, 86] width 73 height 18
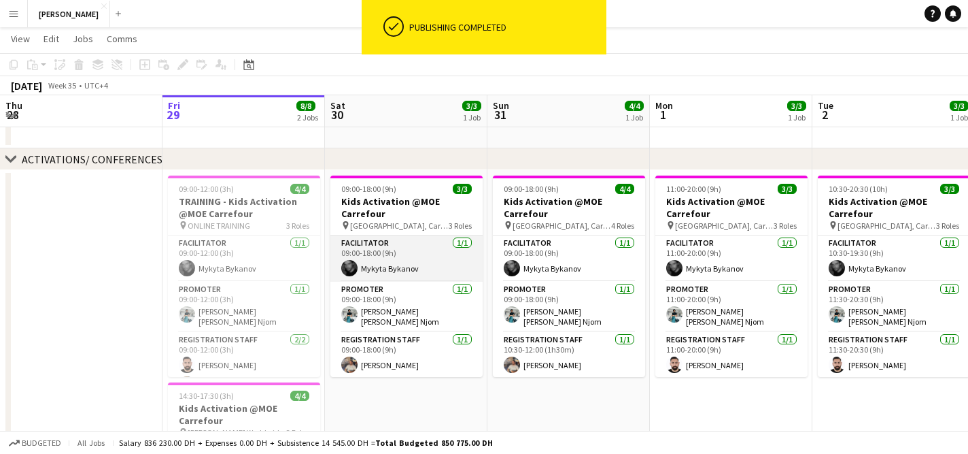
scroll to position [107, 0]
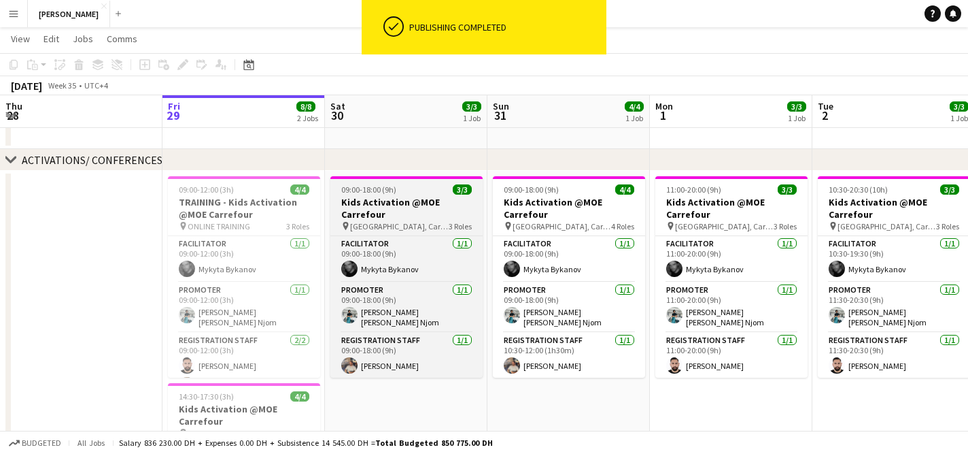
click at [392, 192] on span "09:00-18:00 (9h)" at bounding box center [368, 189] width 55 height 10
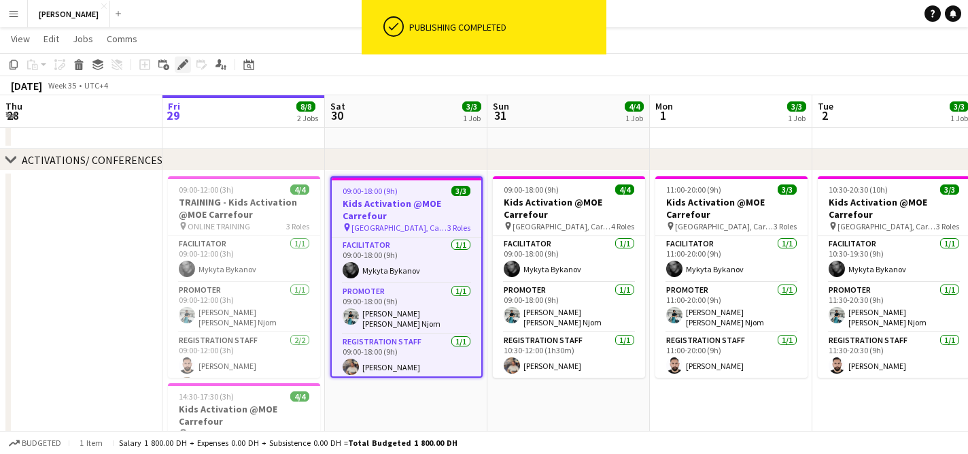
click at [184, 67] on icon "Edit" at bounding box center [183, 64] width 11 height 11
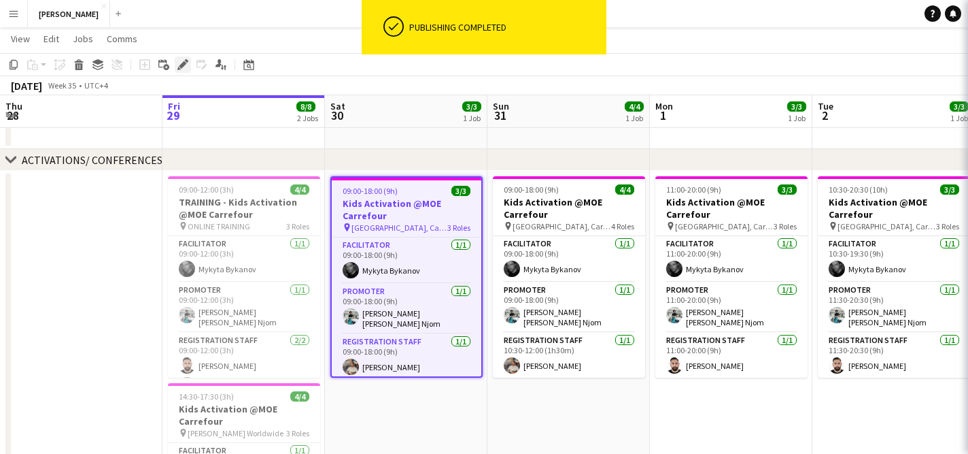
type input "**********"
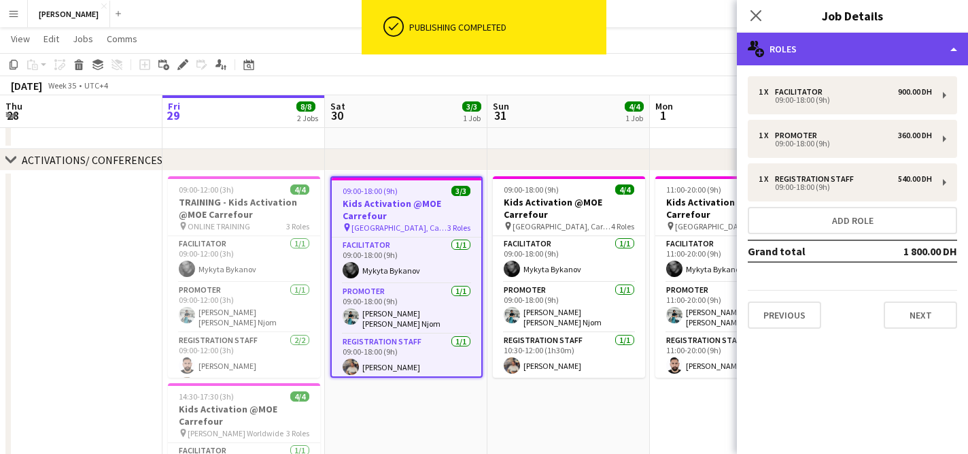
click at [828, 51] on div "multiple-users-add Roles" at bounding box center [852, 49] width 231 height 33
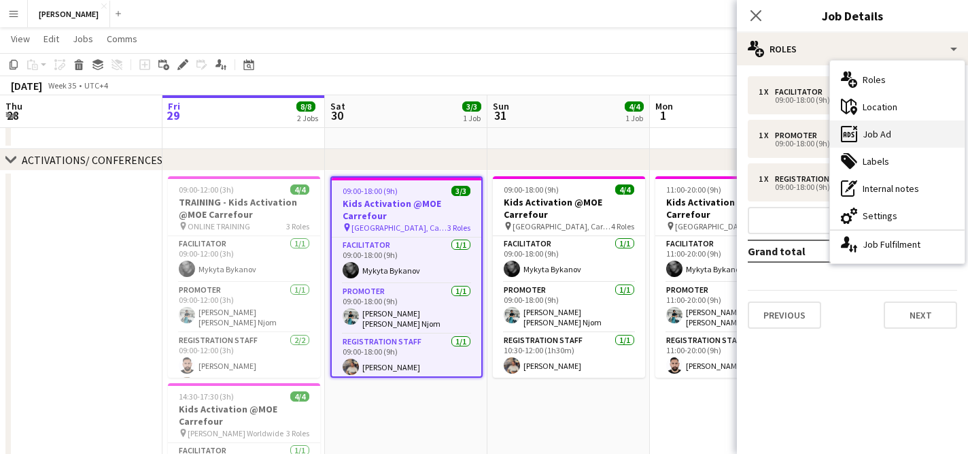
click at [894, 141] on div "ads-window Job Ad" at bounding box center [897, 133] width 135 height 27
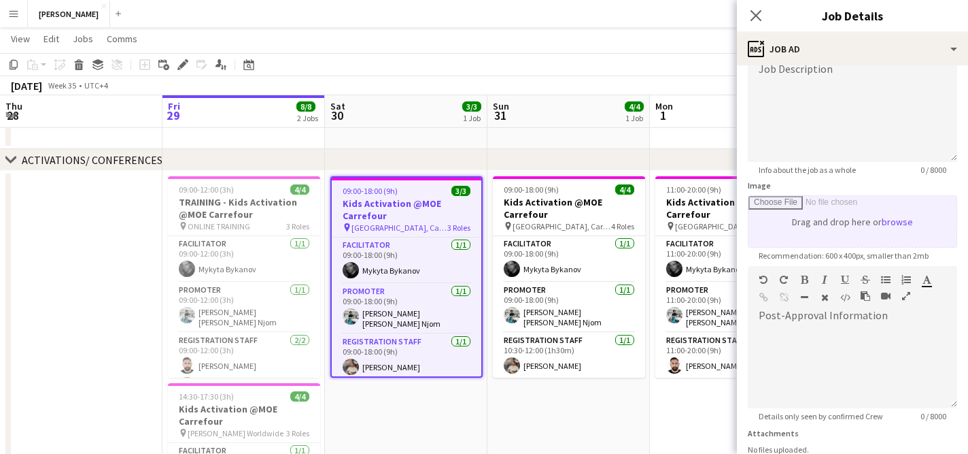
scroll to position [110, 0]
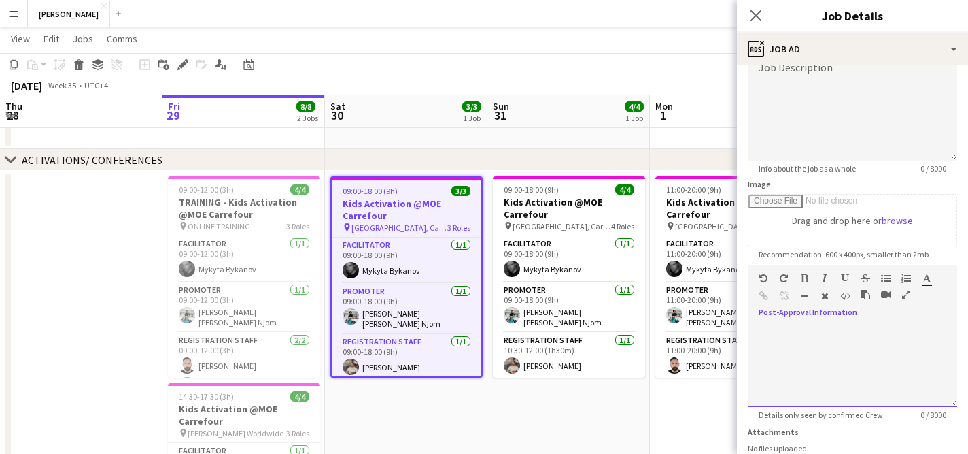
click at [817, 320] on div at bounding box center [852, 361] width 209 height 91
click at [790, 312] on div "default Heading 1 Heading 2 Heading 3 Heading 4 Heading 5 Heading 6 Heading 7 P…" at bounding box center [852, 290] width 209 height 51
click at [839, 311] on div "default Heading 1 Heading 2 Heading 3 Heading 4 Heading 5 Heading 6 Heading 7 P…" at bounding box center [852, 290] width 209 height 51
click at [829, 346] on div at bounding box center [852, 366] width 209 height 82
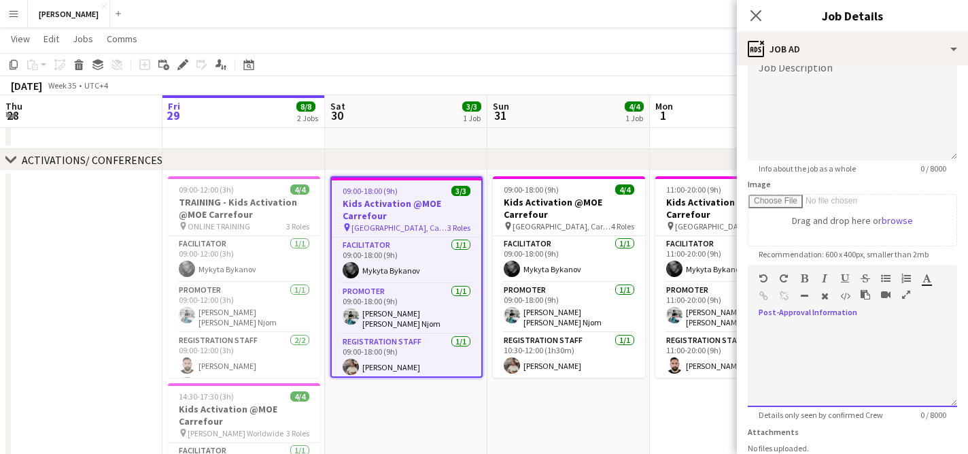
click at [829, 346] on div at bounding box center [852, 366] width 209 height 82
click at [903, 295] on icon "button" at bounding box center [907, 295] width 8 height 10
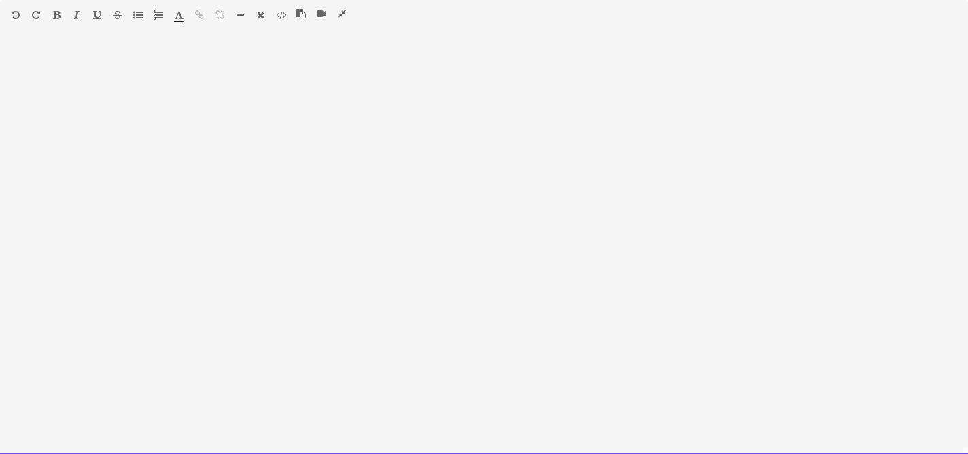
click at [393, 262] on div at bounding box center [484, 248] width 968 height 409
paste div
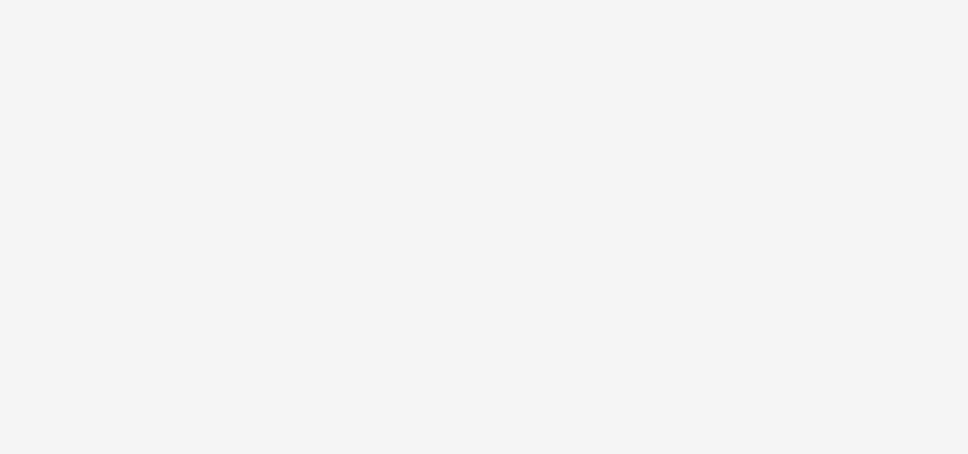
click at [467, 38] on div "**********" at bounding box center [484, 244] width 968 height 418
click at [466, 39] on div "**********" at bounding box center [484, 244] width 968 height 418
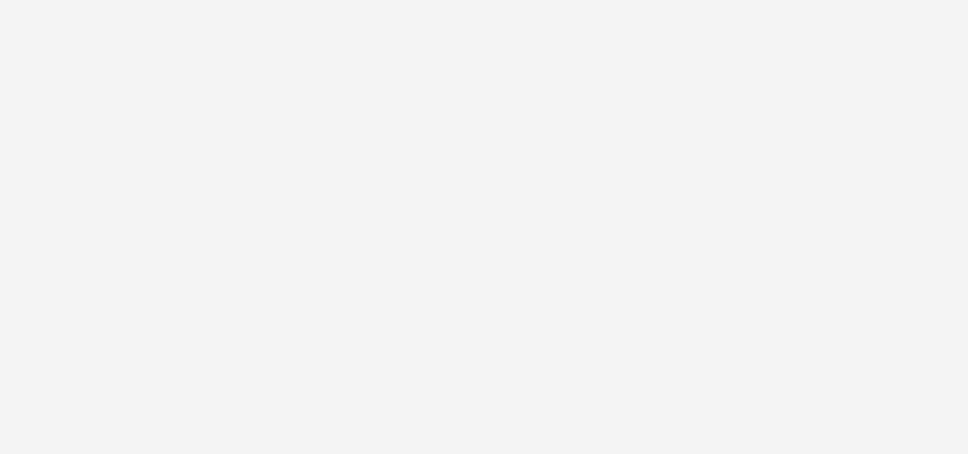
click at [464, 39] on div "**********" at bounding box center [484, 244] width 968 height 418
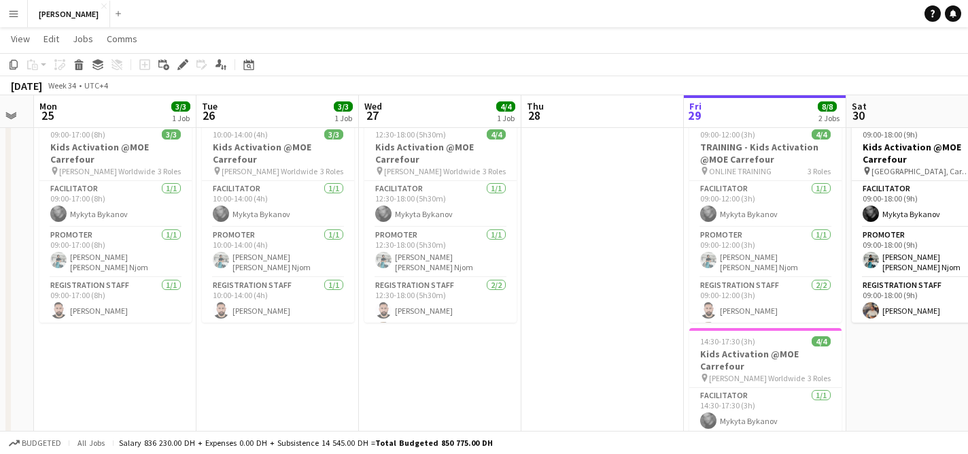
scroll to position [0, 465]
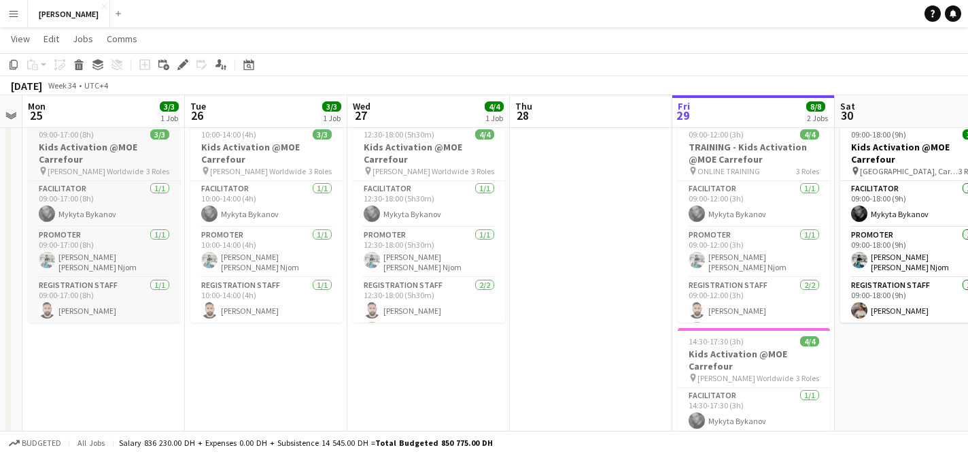
click at [81, 144] on h3 "Kids Activation @MOE Carrefour" at bounding box center [104, 153] width 152 height 24
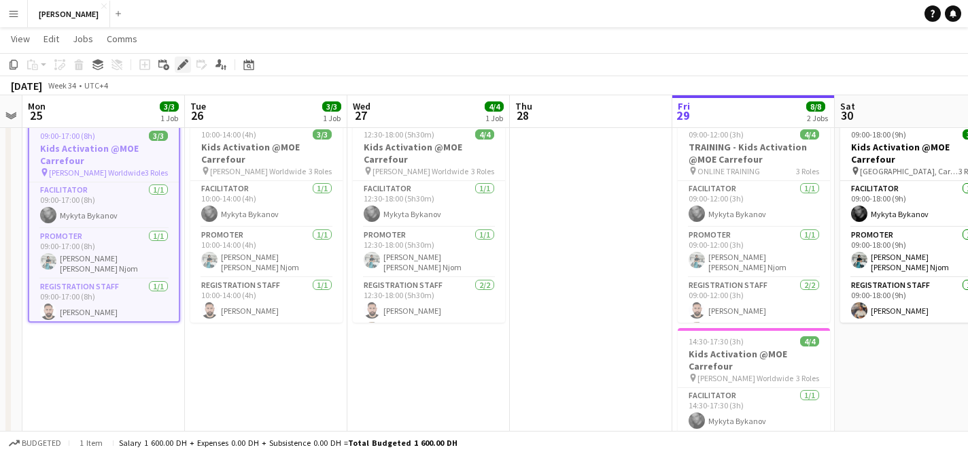
click at [180, 69] on icon "Edit" at bounding box center [183, 64] width 11 height 11
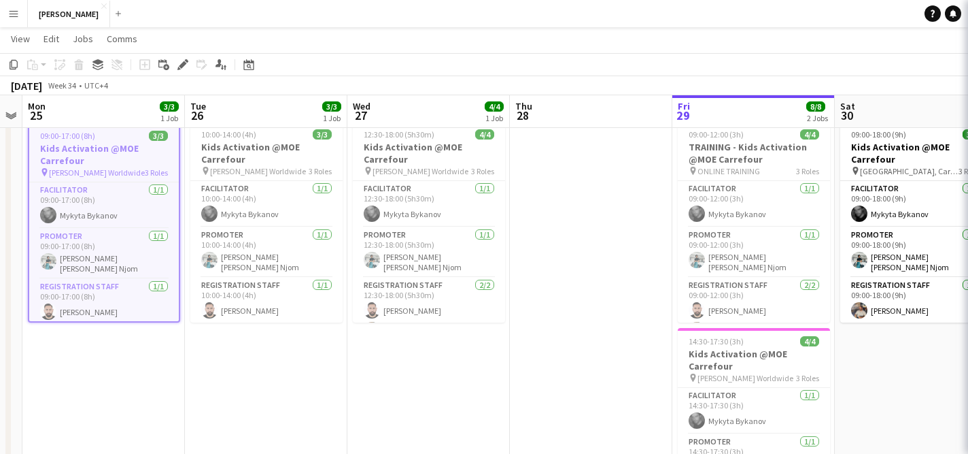
type input "**********"
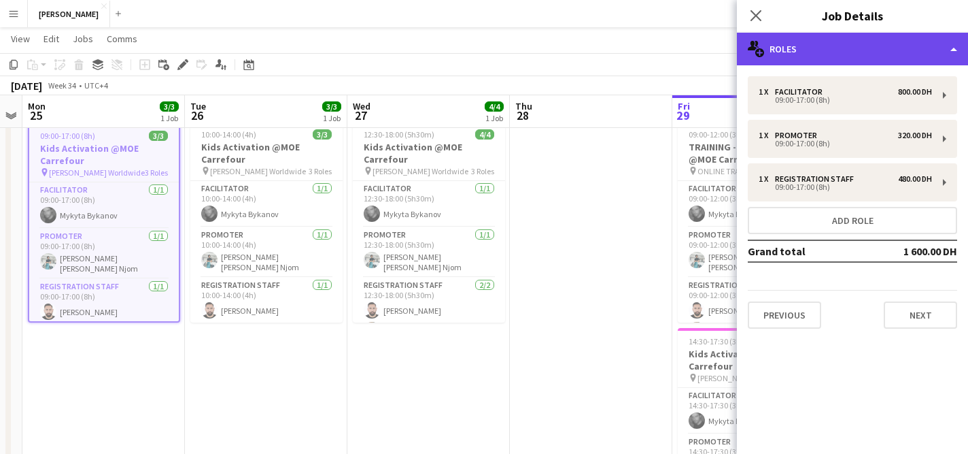
click at [822, 50] on div "multiple-users-add Roles" at bounding box center [852, 49] width 231 height 33
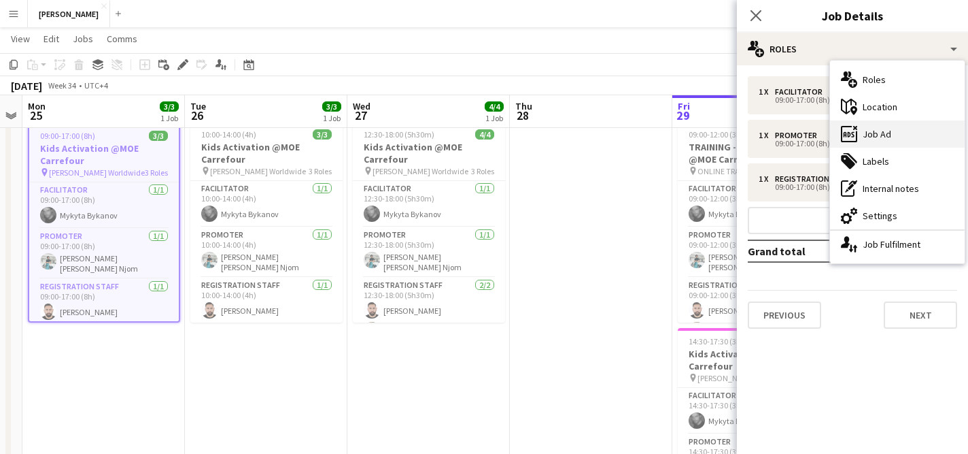
click at [881, 133] on div "ads-window Job Ad" at bounding box center [897, 133] width 135 height 27
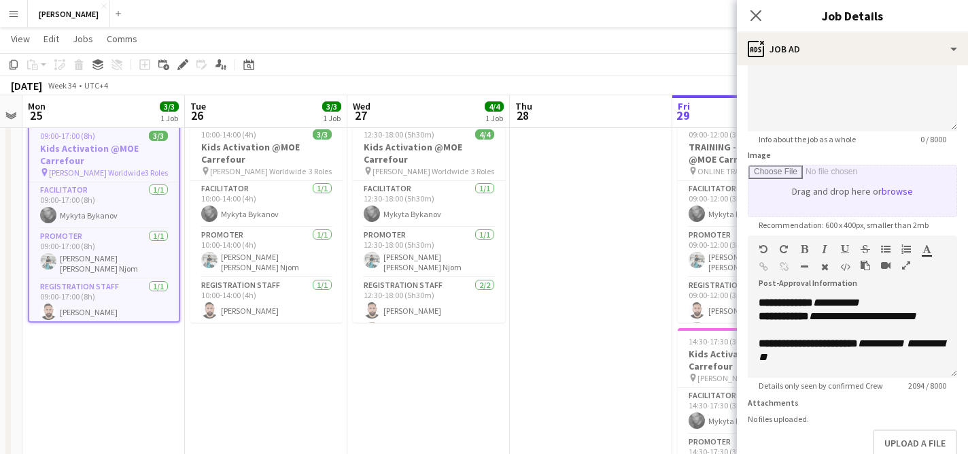
scroll to position [149, 0]
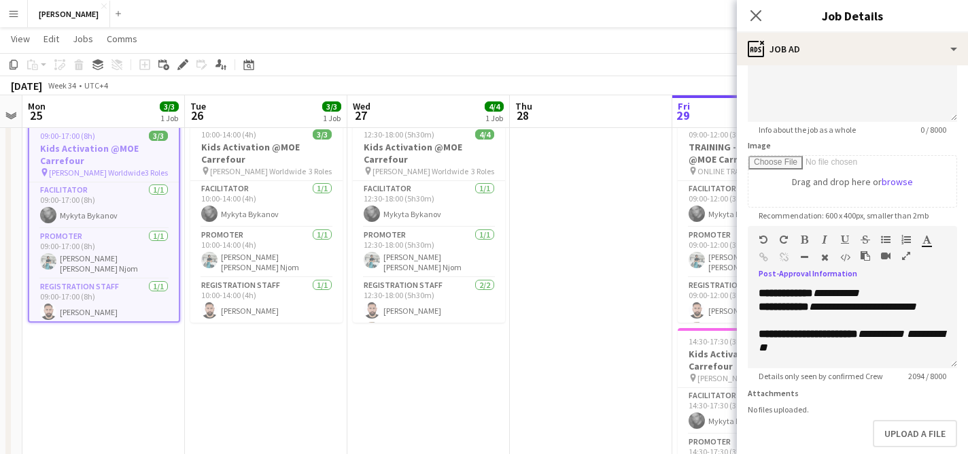
click at [904, 259] on icon "button" at bounding box center [907, 256] width 8 height 10
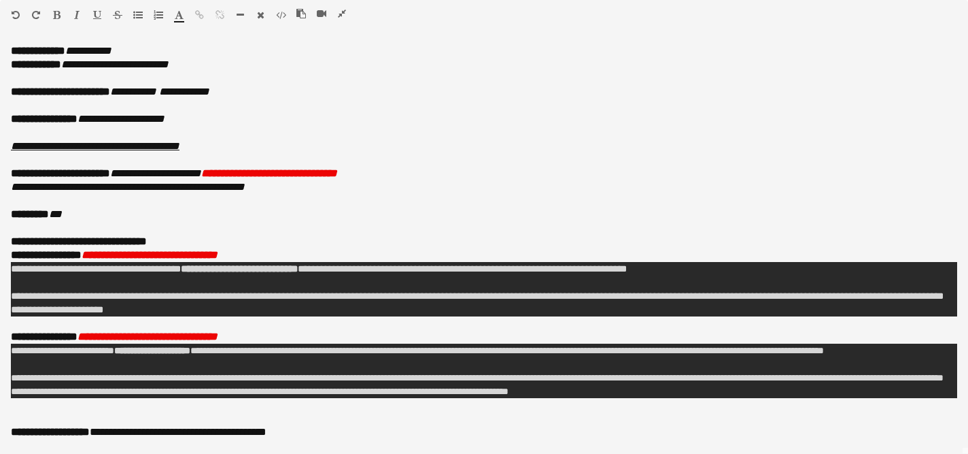
copy body "[PERSON_NAME] Close Add Help Notifications [PERSON_NAME] View Day view expanded…"
click at [341, 15] on icon "button" at bounding box center [342, 14] width 8 height 10
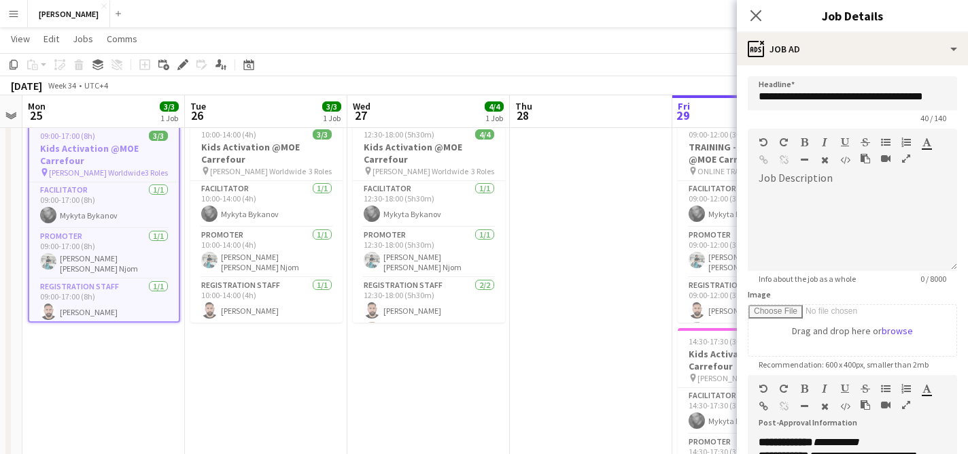
click at [335, 82] on div "[DATE] Week 34 • UTC+4" at bounding box center [484, 85] width 968 height 19
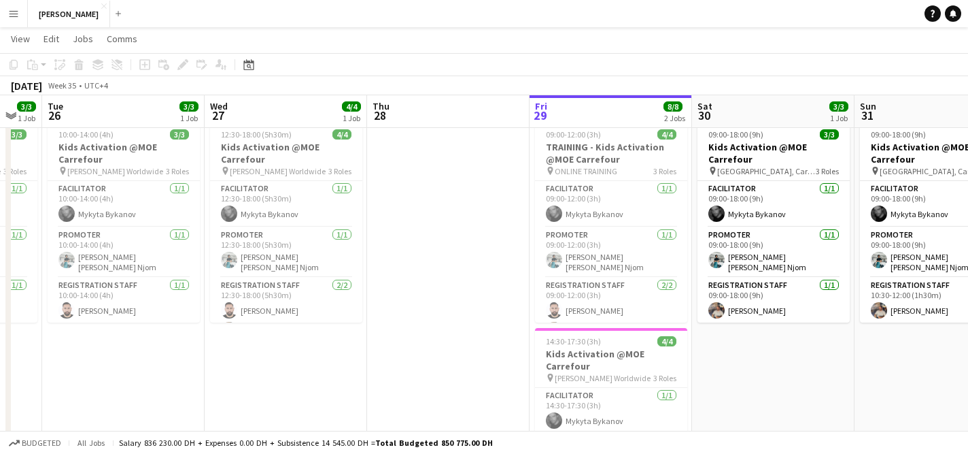
scroll to position [0, 469]
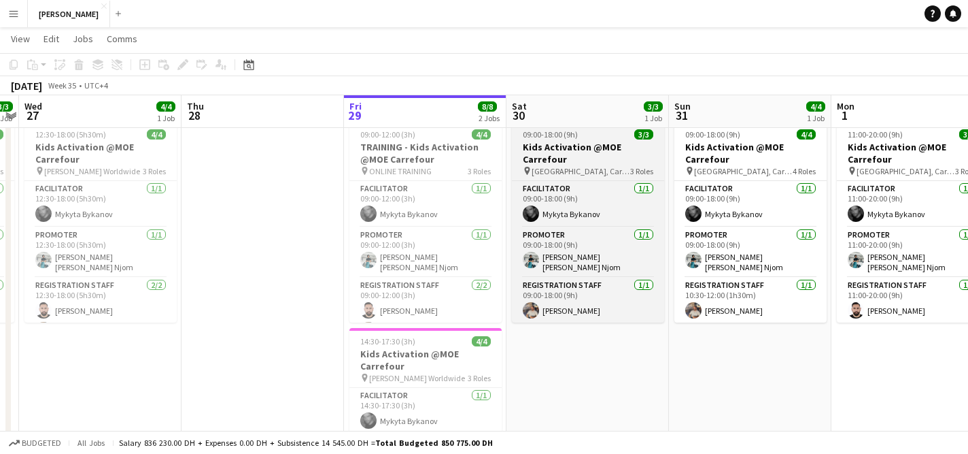
click at [596, 133] on div "09:00-18:00 (9h) 3/3" at bounding box center [588, 134] width 152 height 10
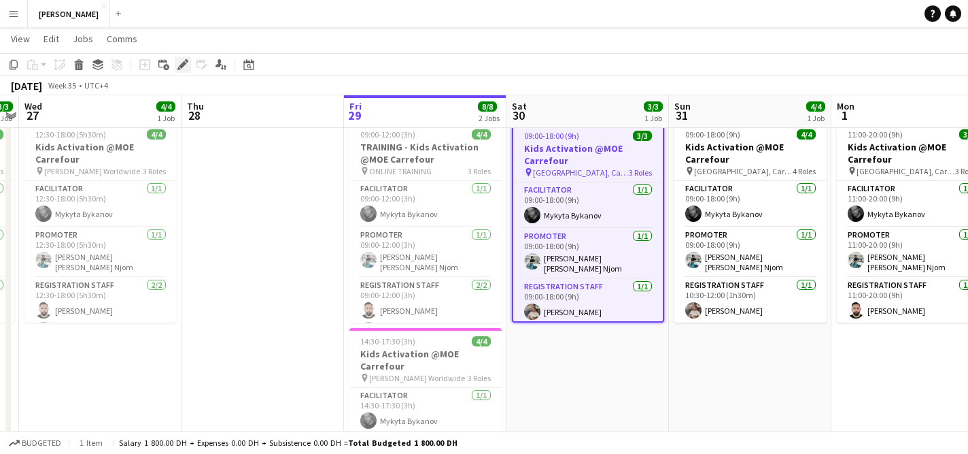
click at [180, 66] on icon at bounding box center [182, 64] width 7 height 7
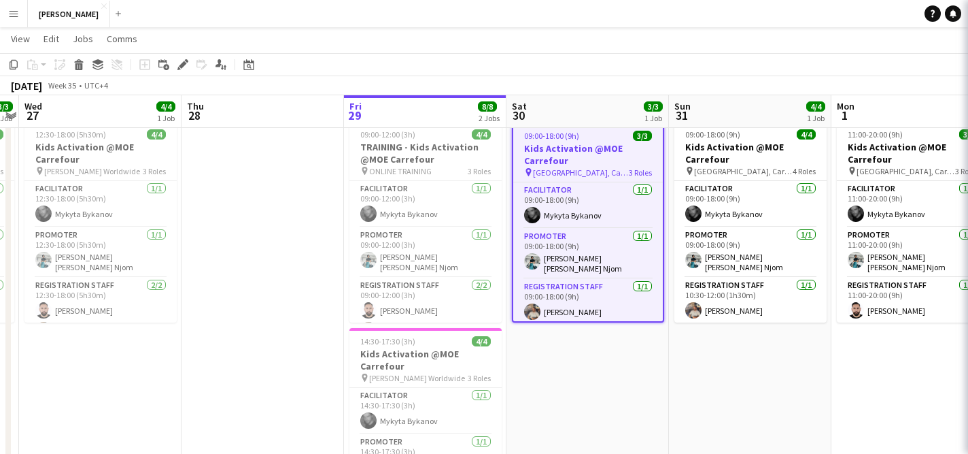
type input "**********"
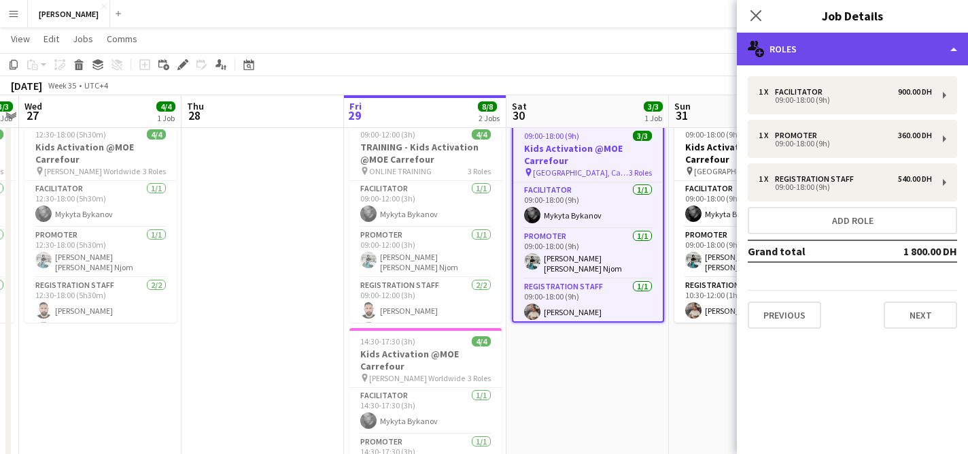
click at [836, 47] on div "multiple-users-add Roles" at bounding box center [852, 49] width 231 height 33
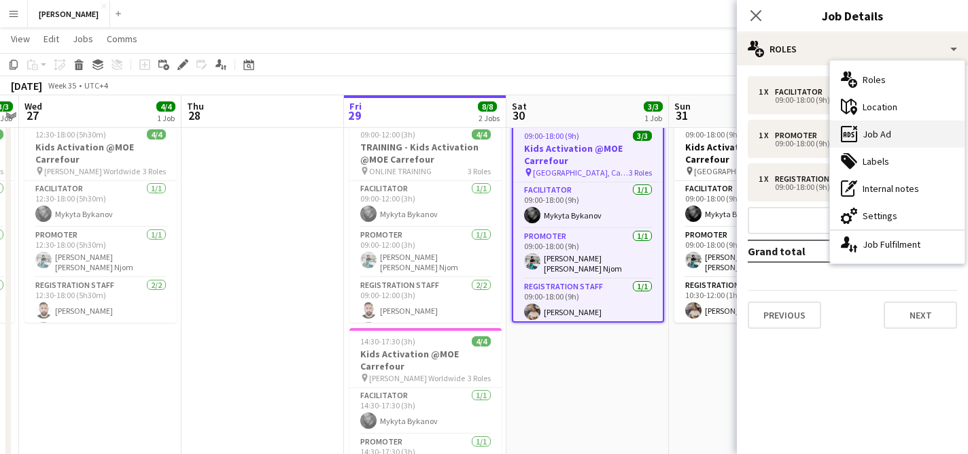
click at [877, 137] on div "ads-window Job Ad" at bounding box center [897, 133] width 135 height 27
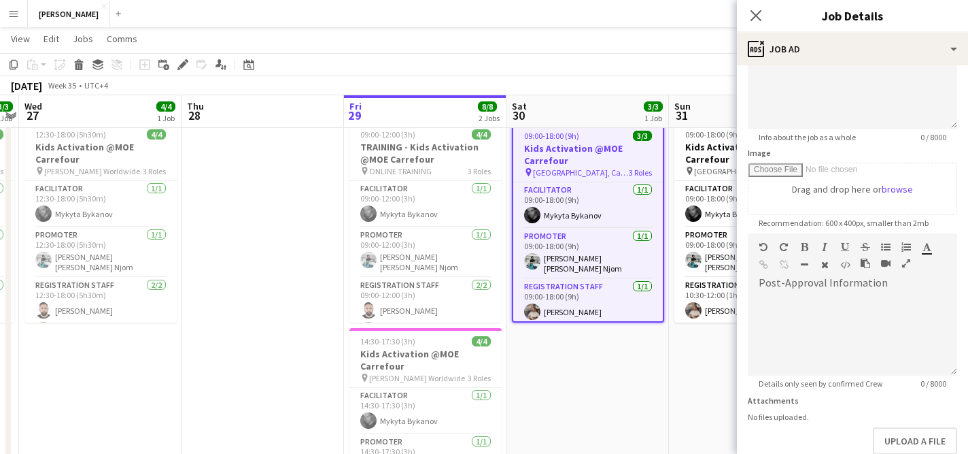
scroll to position [142, 0]
click at [834, 331] on div at bounding box center [852, 334] width 209 height 82
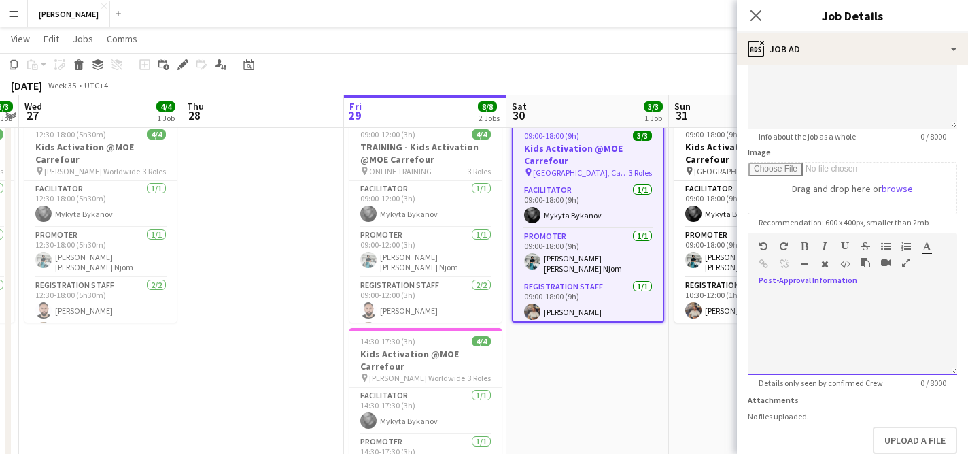
paste div
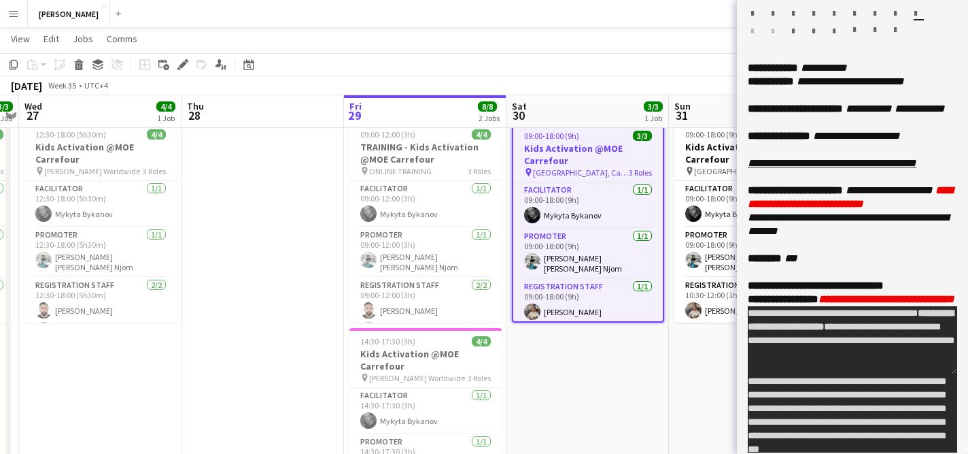
scroll to position [0, 744]
click at [894, 27] on span "button" at bounding box center [895, 30] width 3 height 10
click at [897, 31] on span "button" at bounding box center [895, 30] width 3 height 10
click at [894, 44] on div "******* *******" at bounding box center [852, 26] width 231 height 52
click at [896, 29] on span "button" at bounding box center [895, 30] width 3 height 10
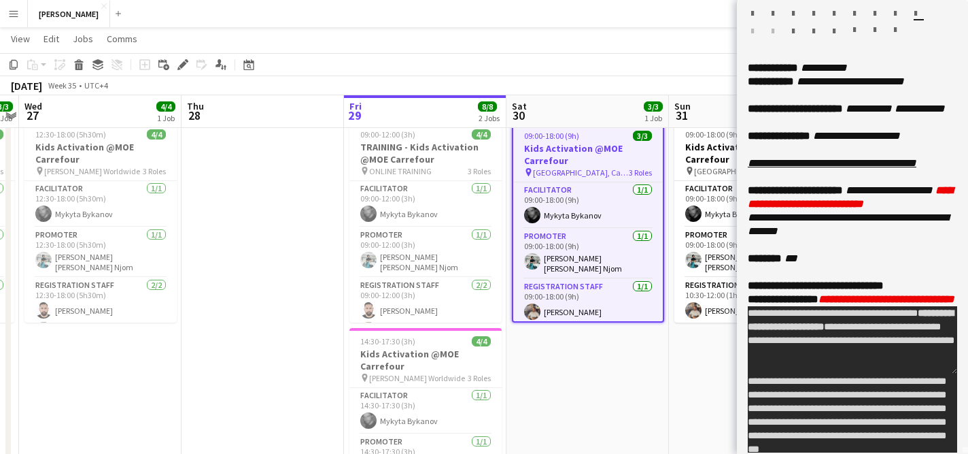
click at [896, 29] on span "button" at bounding box center [895, 30] width 3 height 10
click at [894, 29] on span "button" at bounding box center [895, 30] width 3 height 10
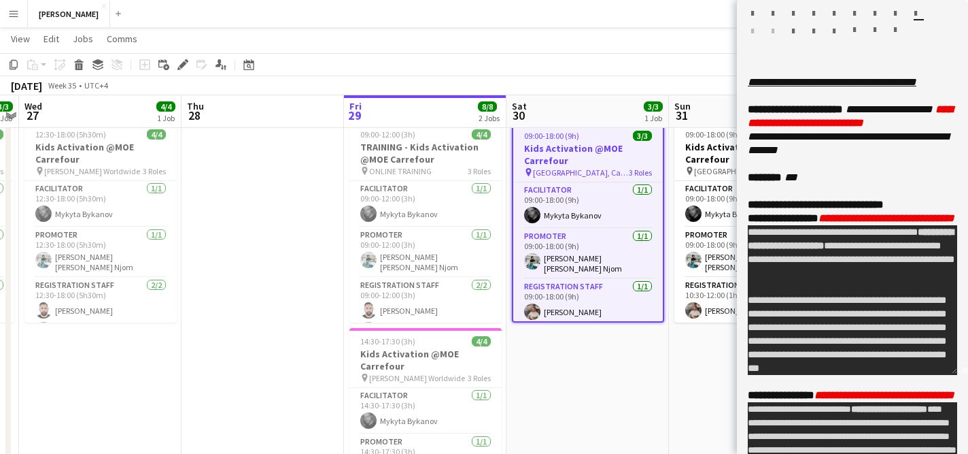
scroll to position [0, 0]
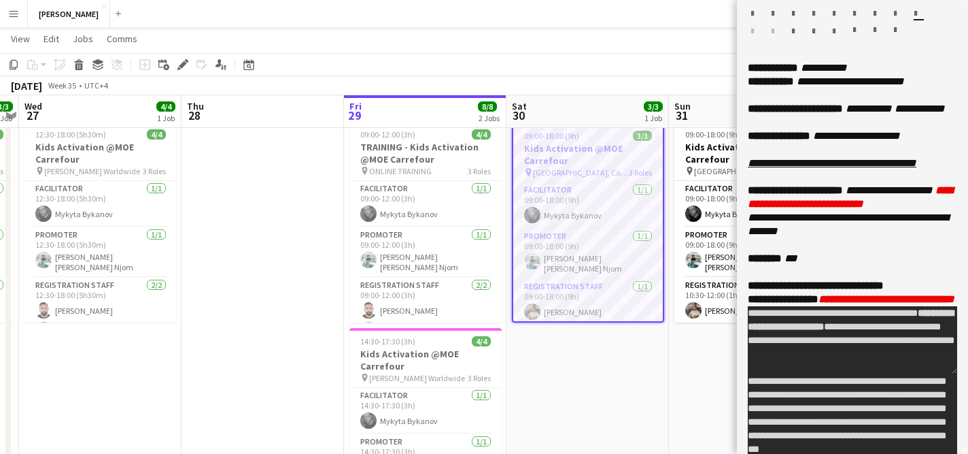
click at [681, 43] on app-page-menu "View Day view expanded Day view collapsed Month view Date picker Jump to [DATE]…" at bounding box center [484, 40] width 968 height 26
